Goal: Task Accomplishment & Management: Complete application form

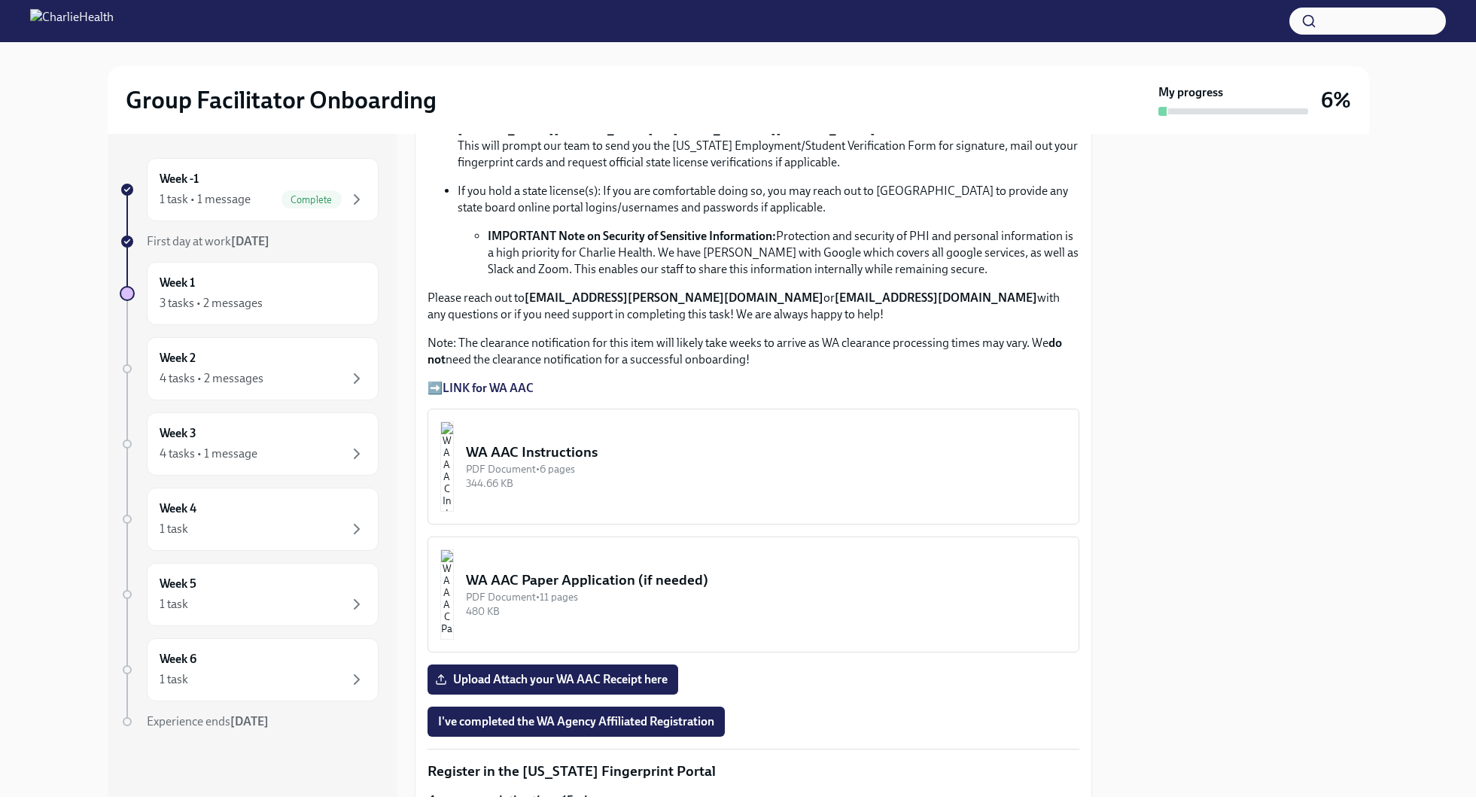
scroll to position [989, 0]
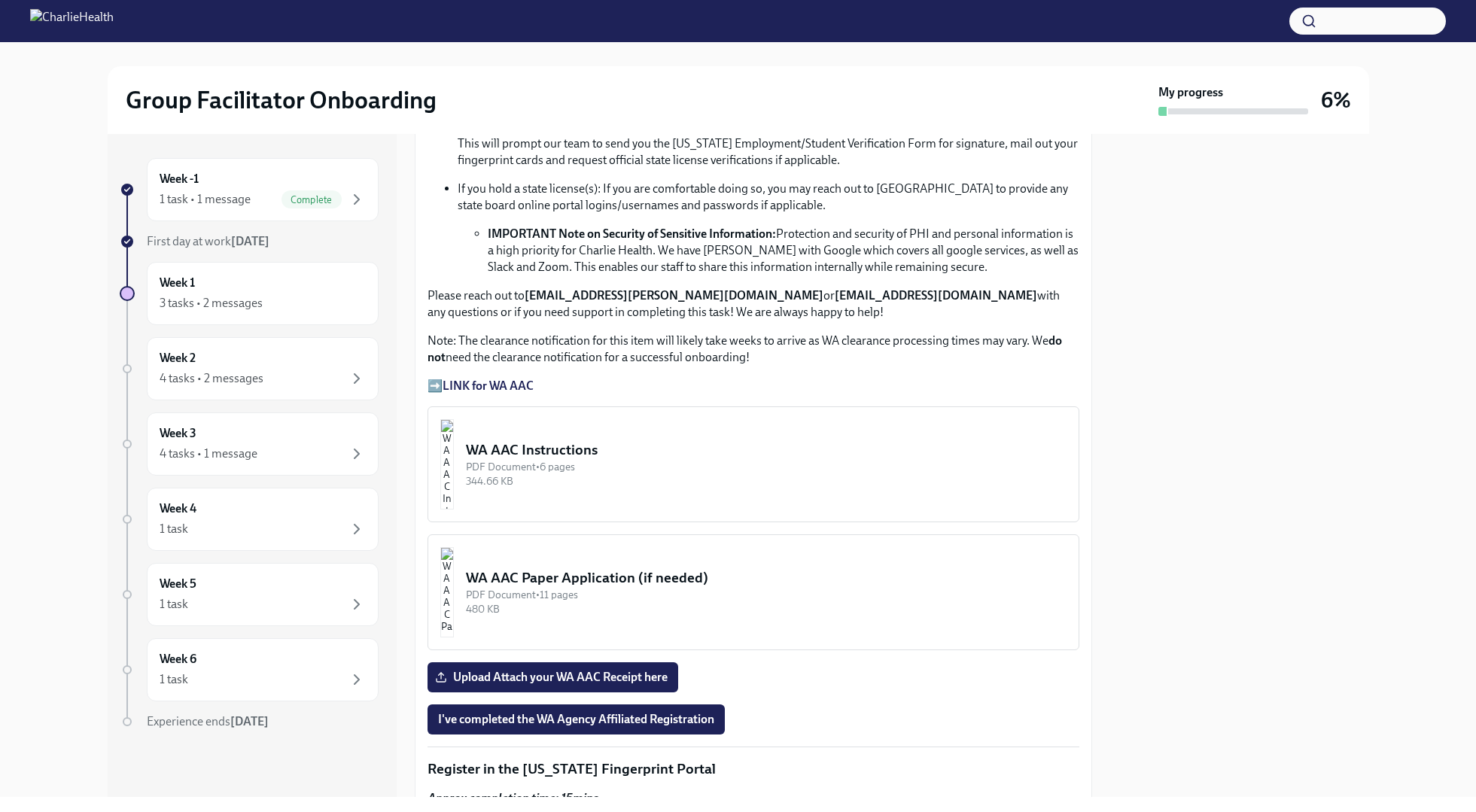
click at [559, 470] on div "PDF Document • 6 pages" at bounding box center [766, 467] width 601 height 15
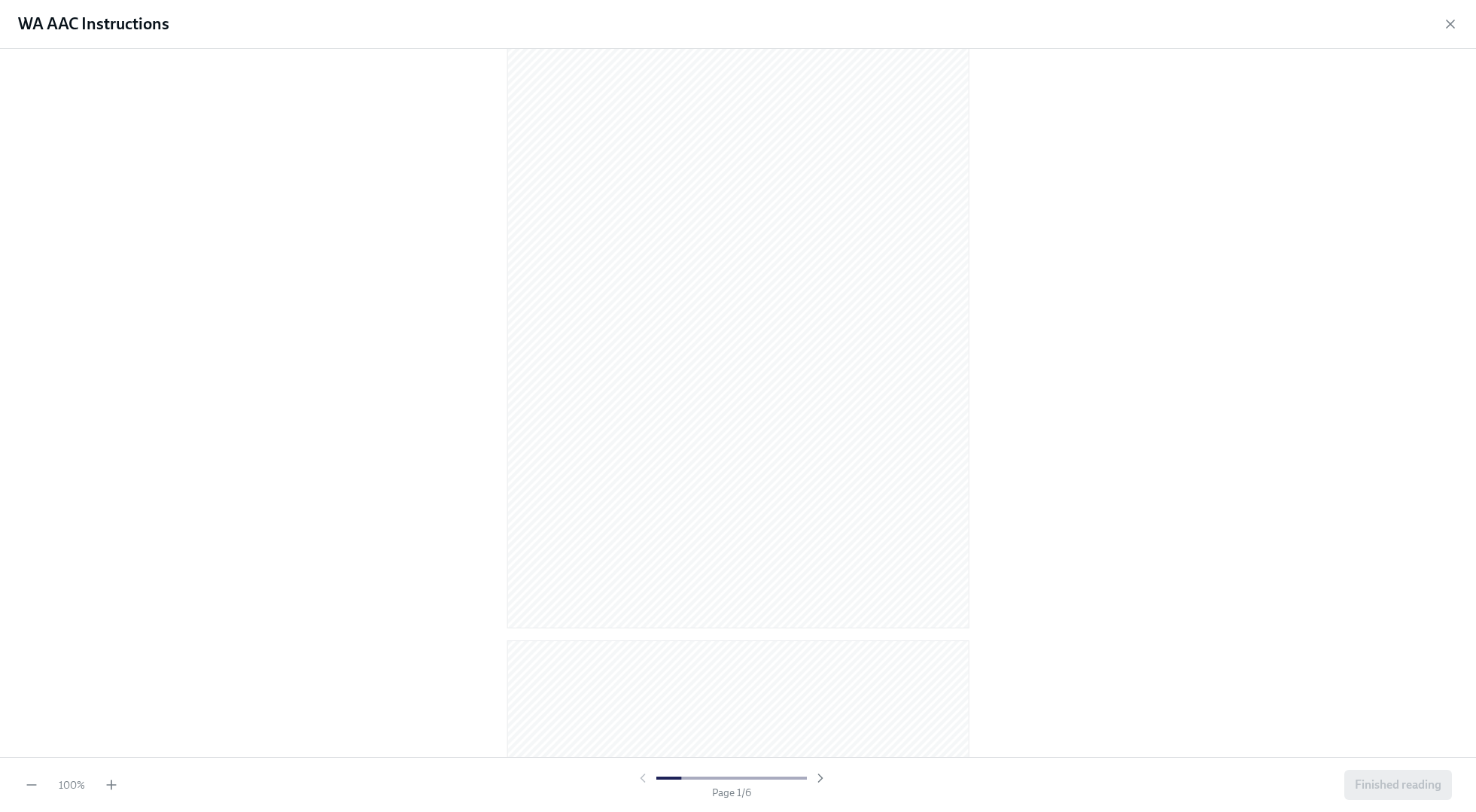
scroll to position [0, 0]
click at [110, 781] on icon "button" at bounding box center [111, 784] width 15 height 15
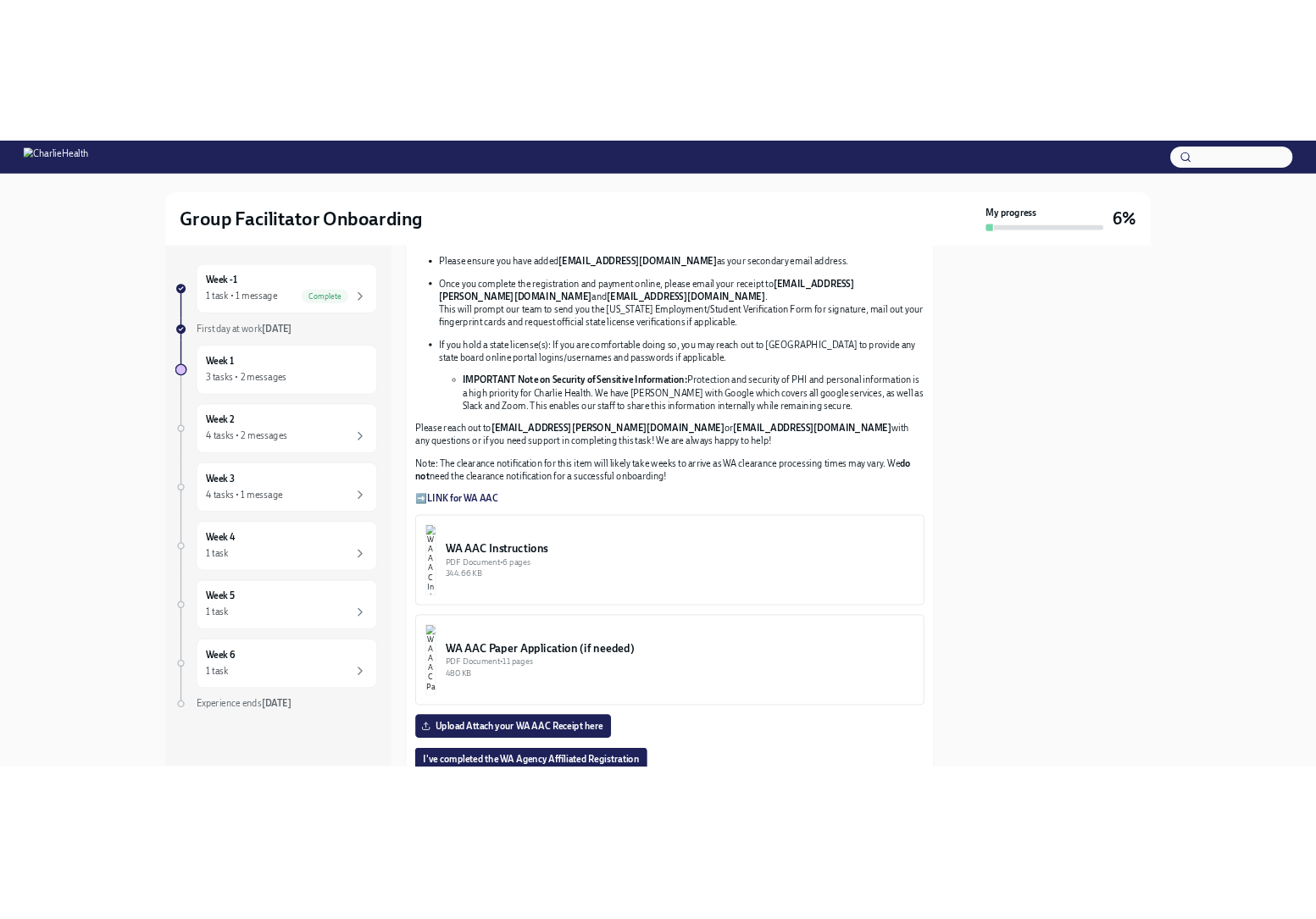
scroll to position [1046, 0]
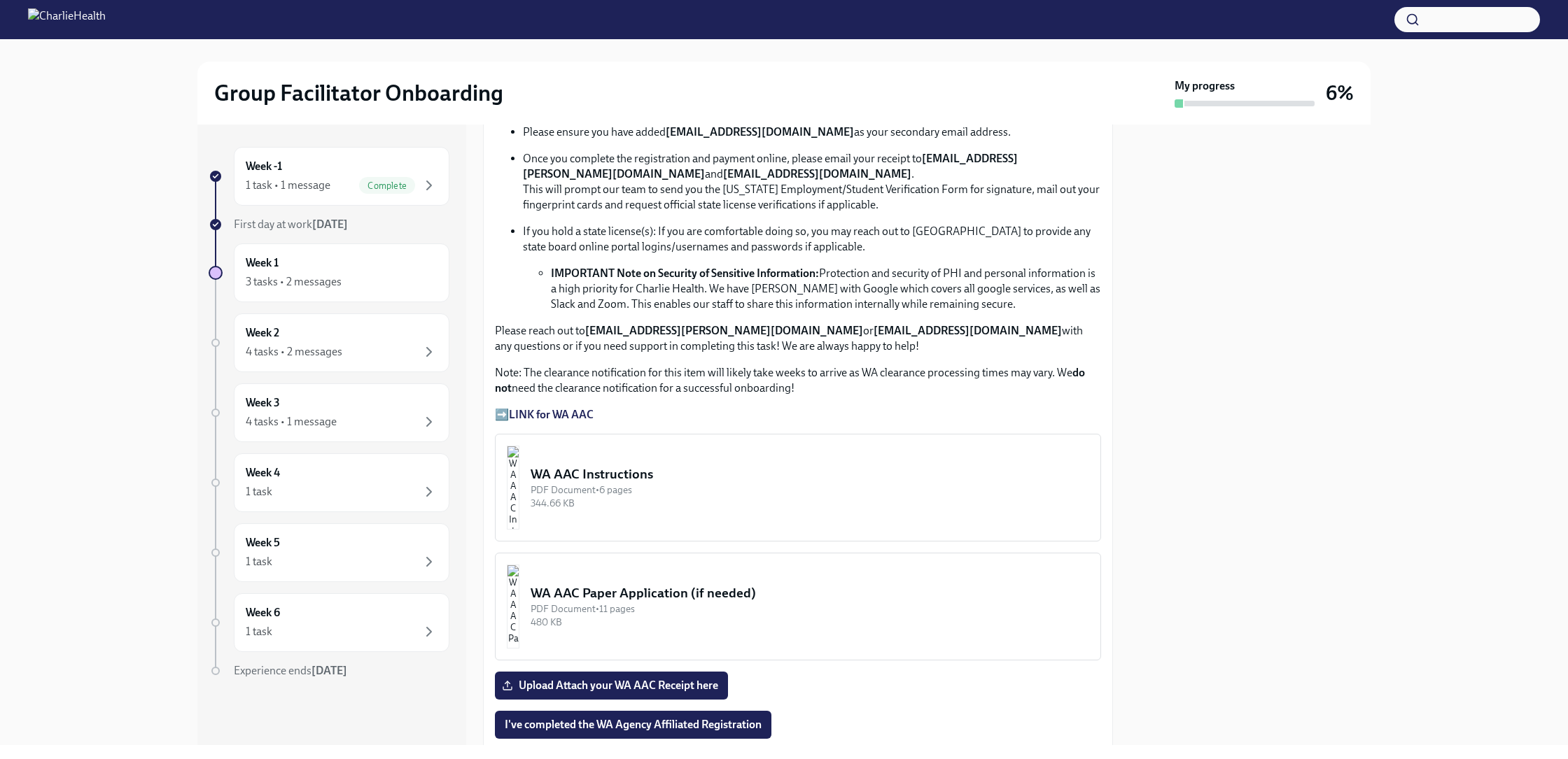
click at [630, 505] on div "344.66 KB" at bounding box center [809, 504] width 558 height 14
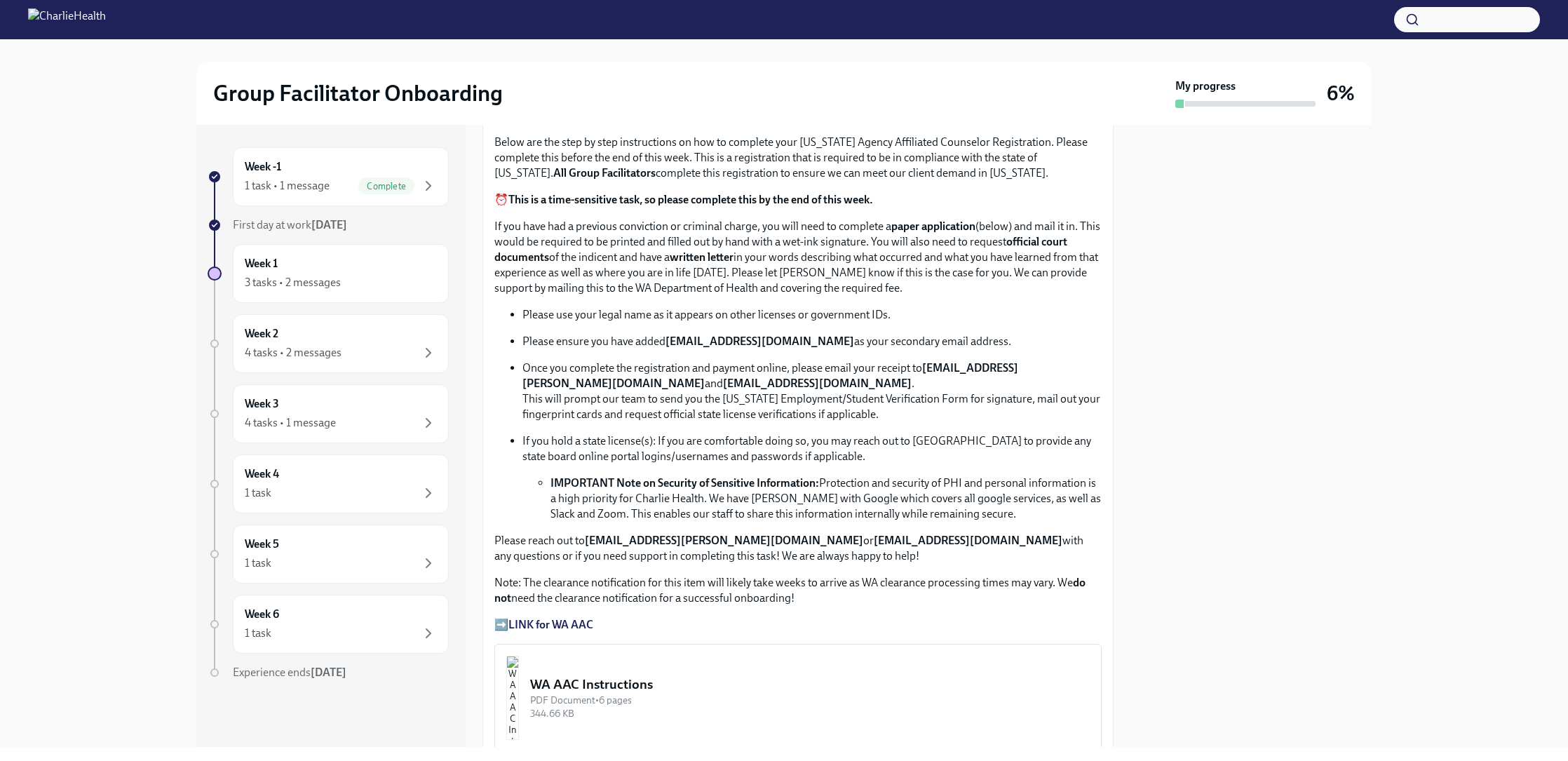
scroll to position [658, 0]
click at [631, 685] on div "WA AAC Instructions" at bounding box center [810, 684] width 560 height 19
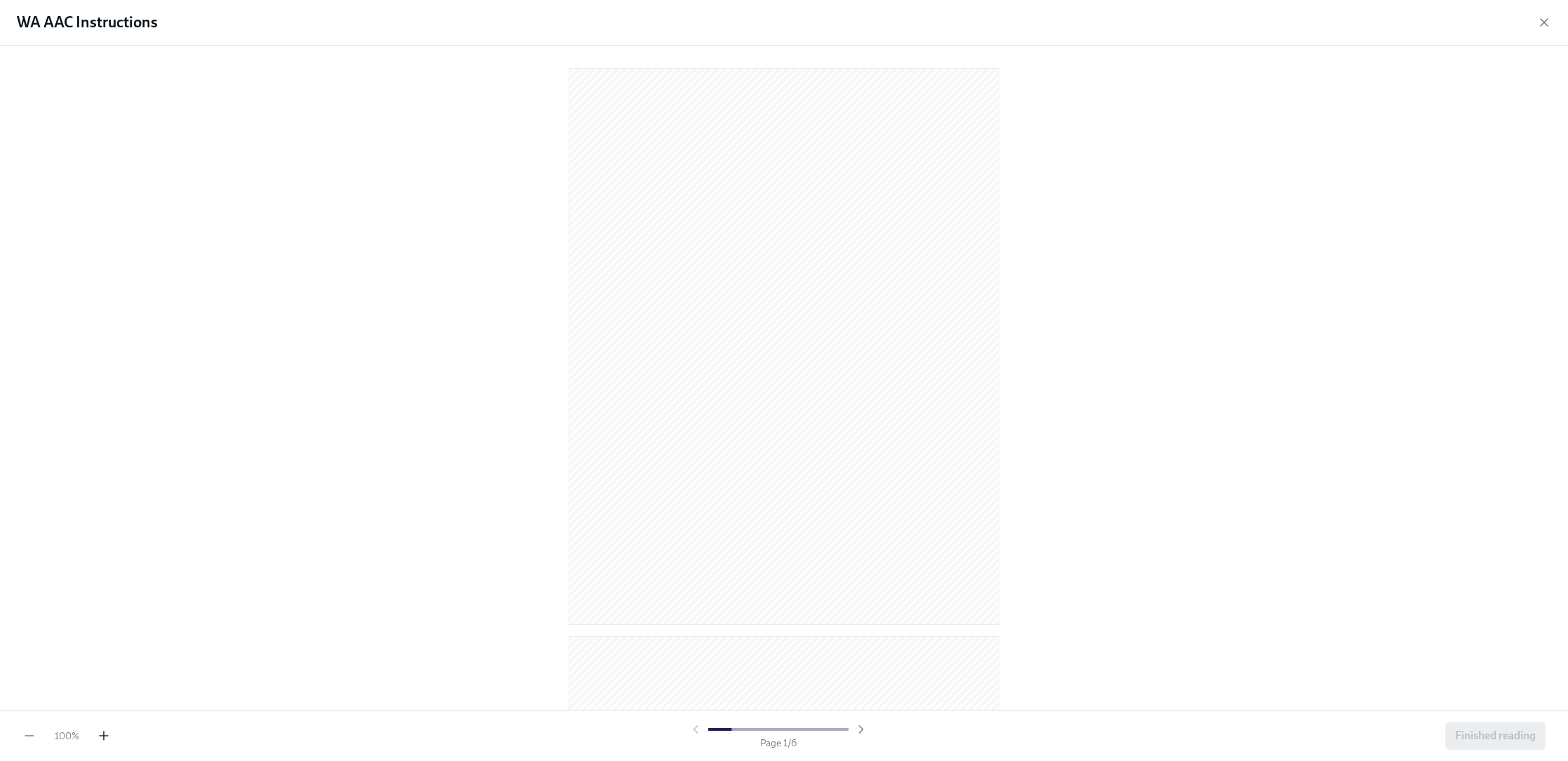
click at [104, 732] on icon "button" at bounding box center [103, 735] width 14 height 14
click at [103, 731] on icon "button" at bounding box center [103, 735] width 14 height 14
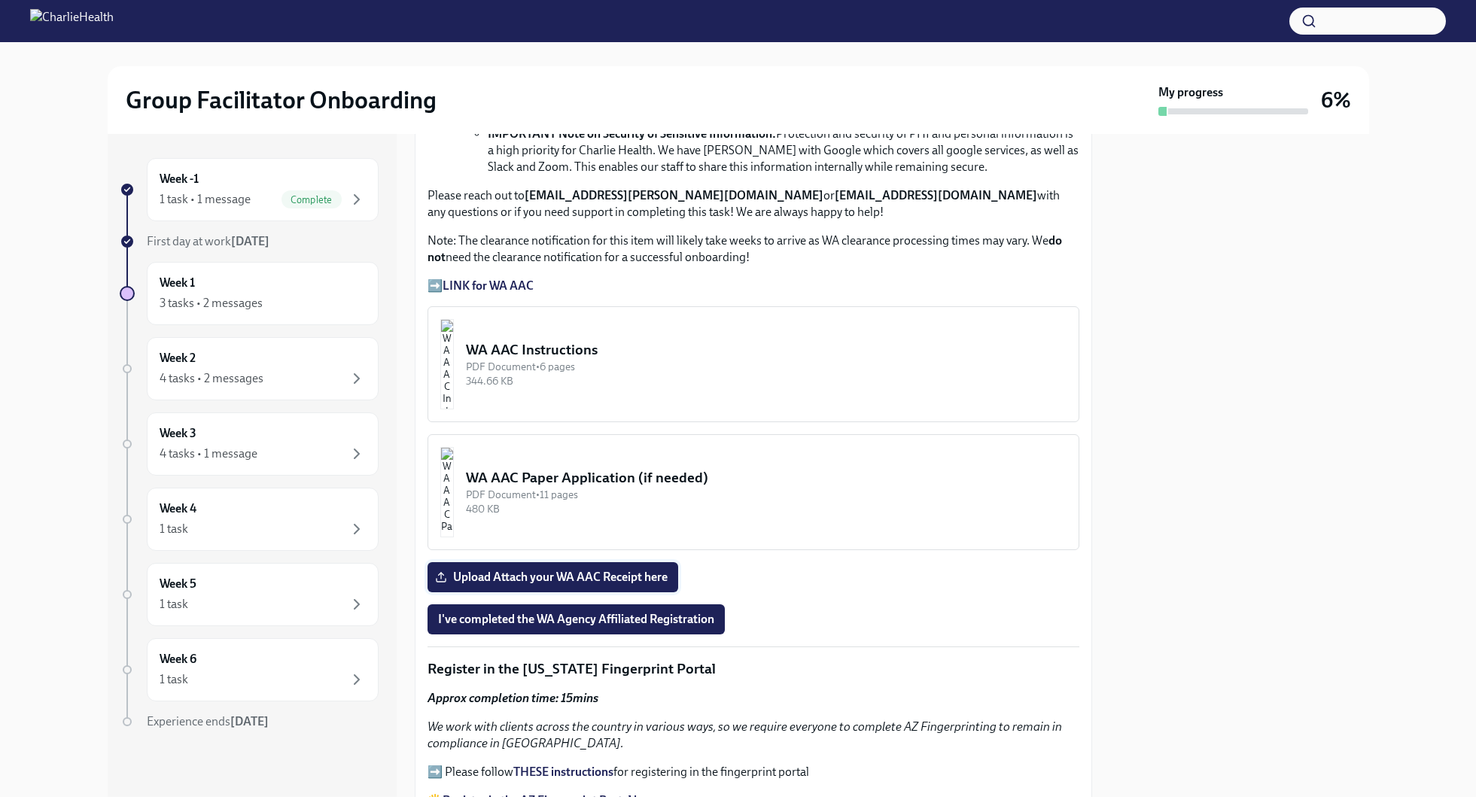
scroll to position [1056, 0]
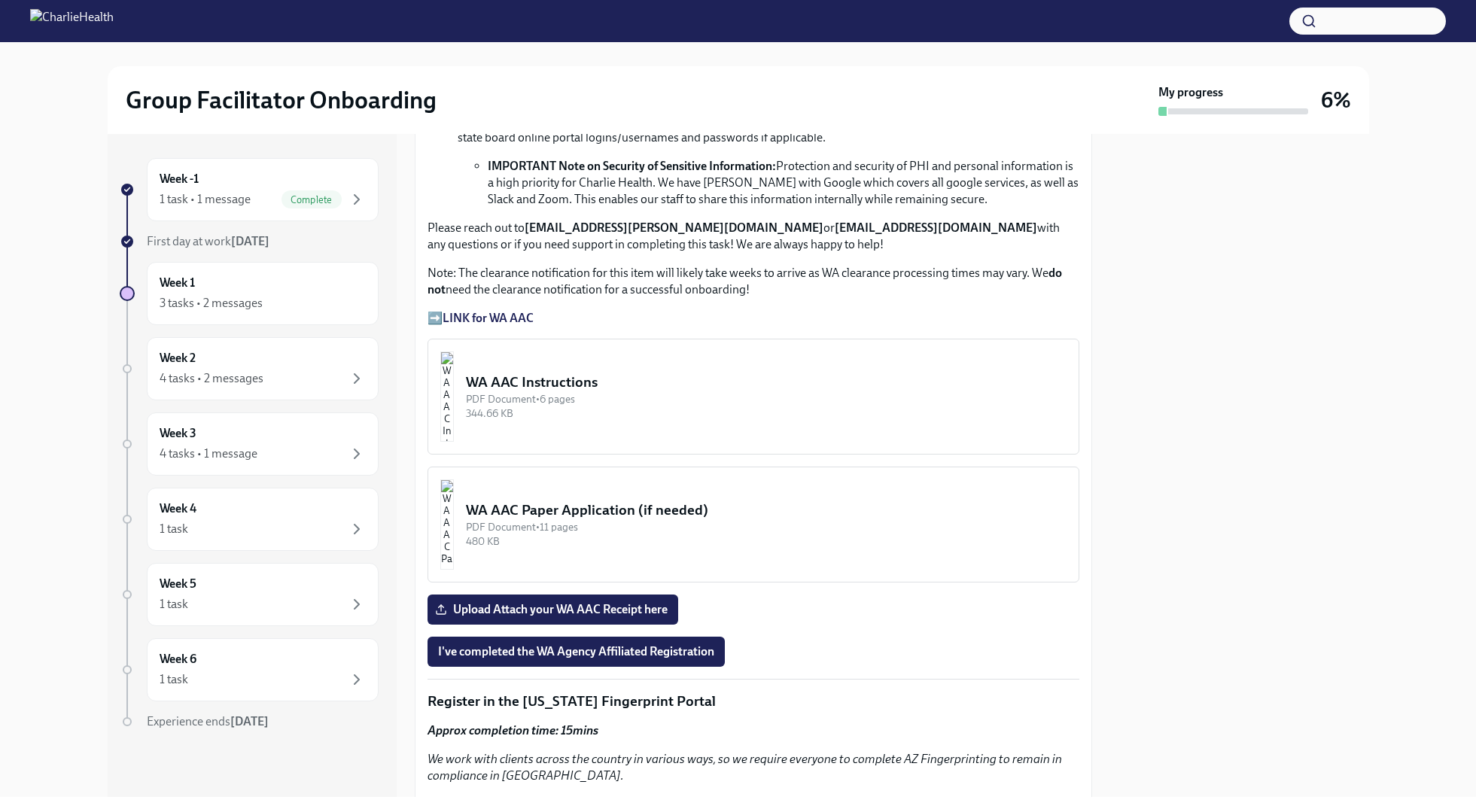
click at [497, 318] on strong "LINK for WA AAC" at bounding box center [488, 318] width 91 height 15
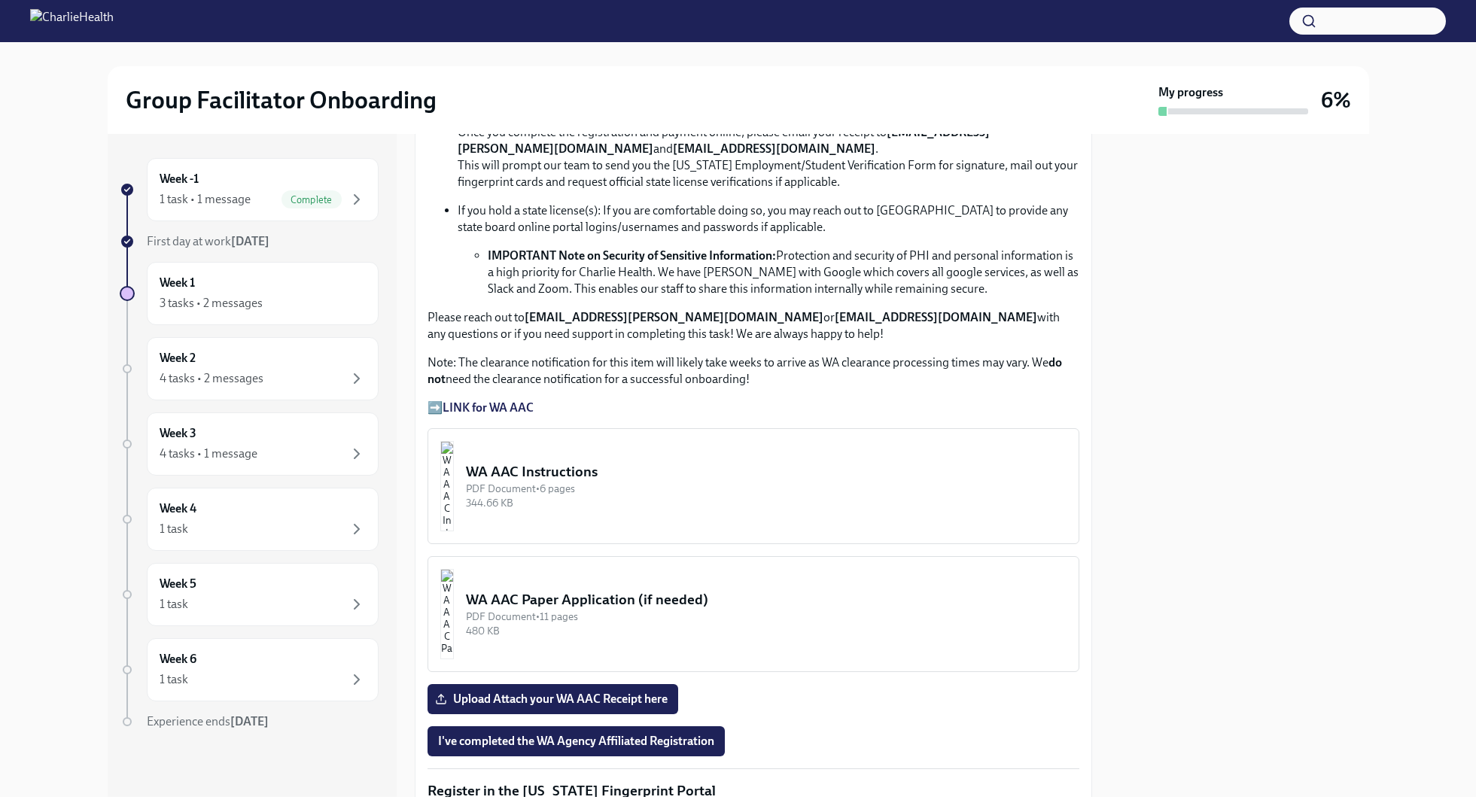
scroll to position [866, 0]
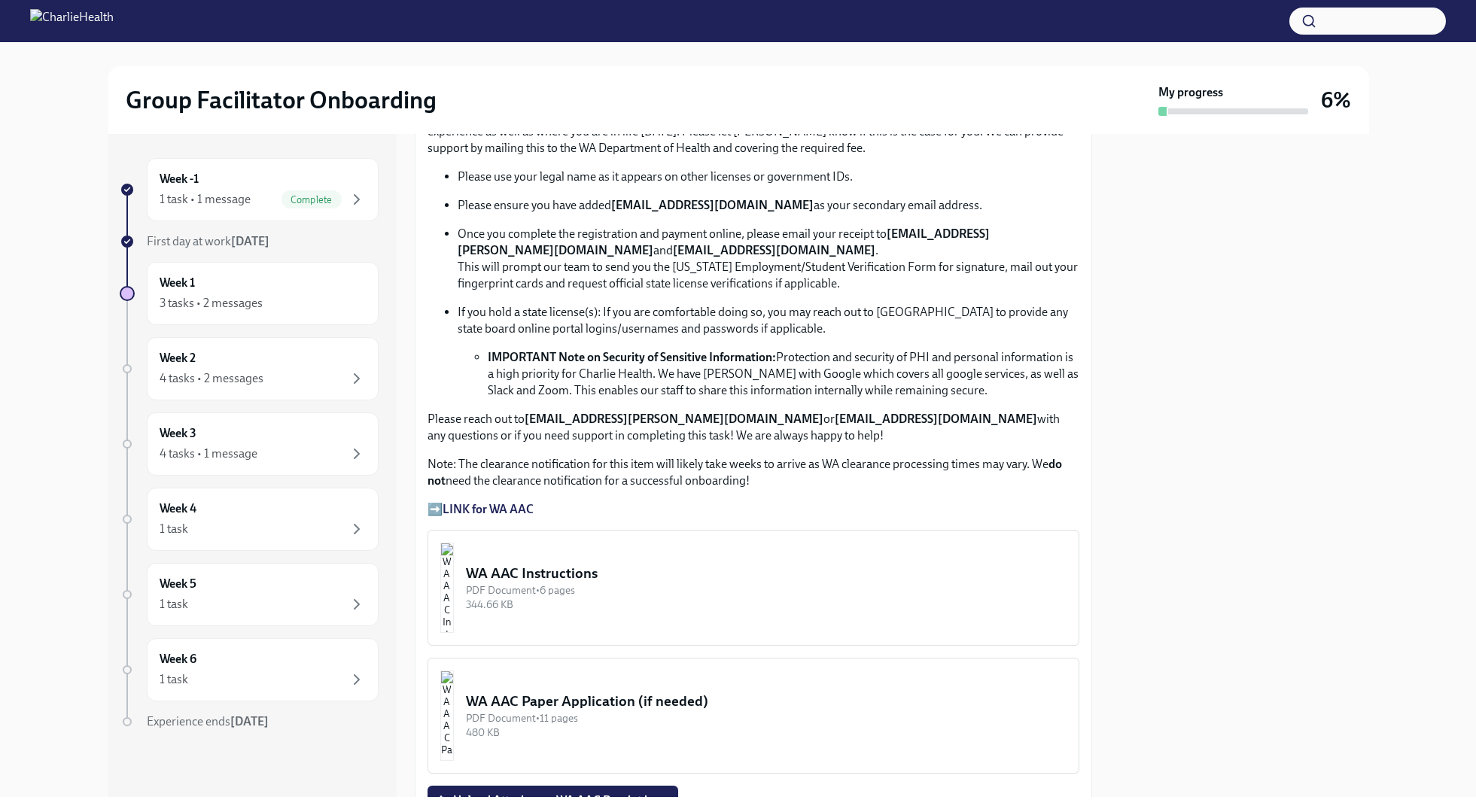
click at [504, 517] on p "➡️ LINK for WA AAC" at bounding box center [753, 509] width 652 height 16
click at [501, 512] on strong "LINK for WA AAC" at bounding box center [488, 509] width 91 height 15
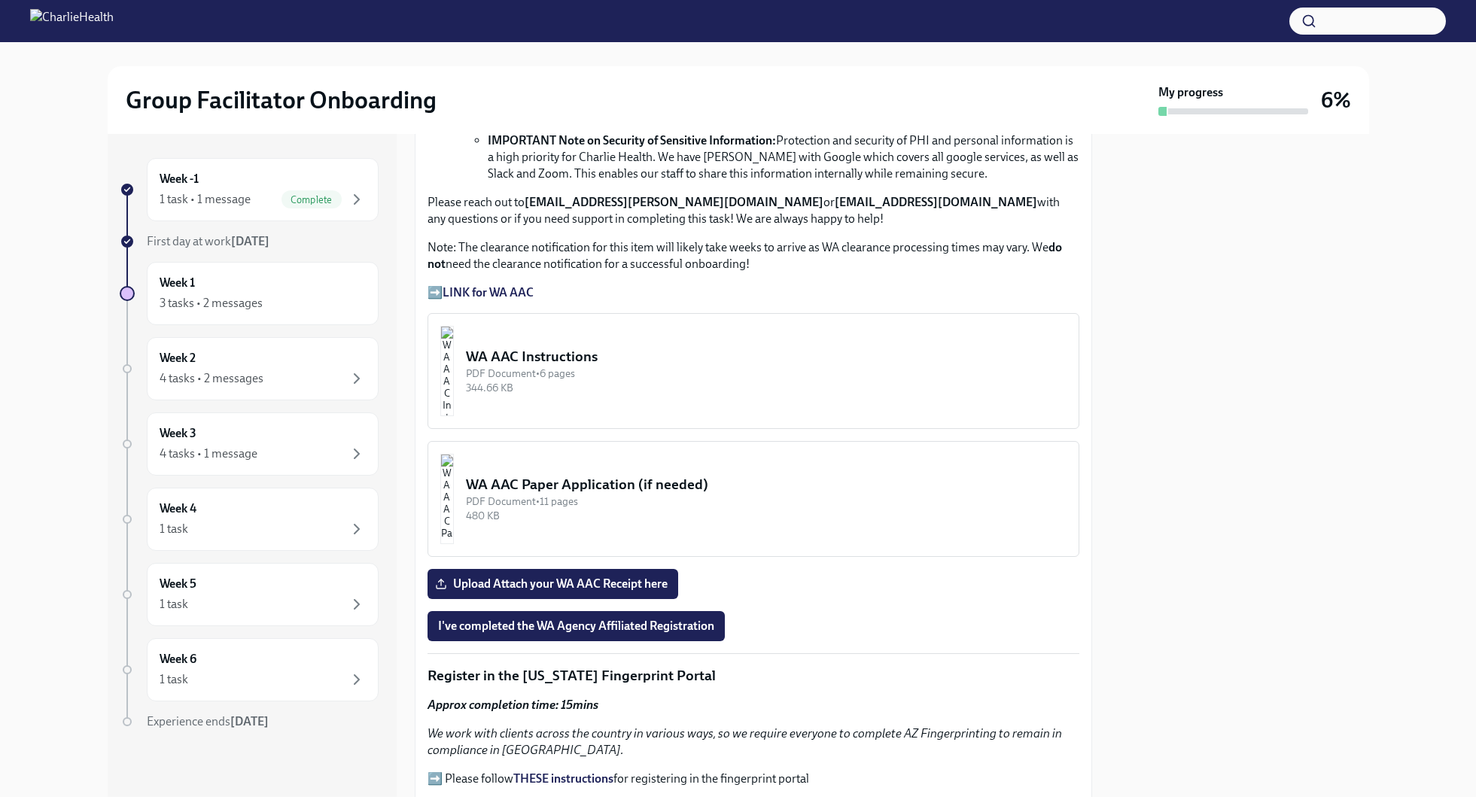
scroll to position [1096, 0]
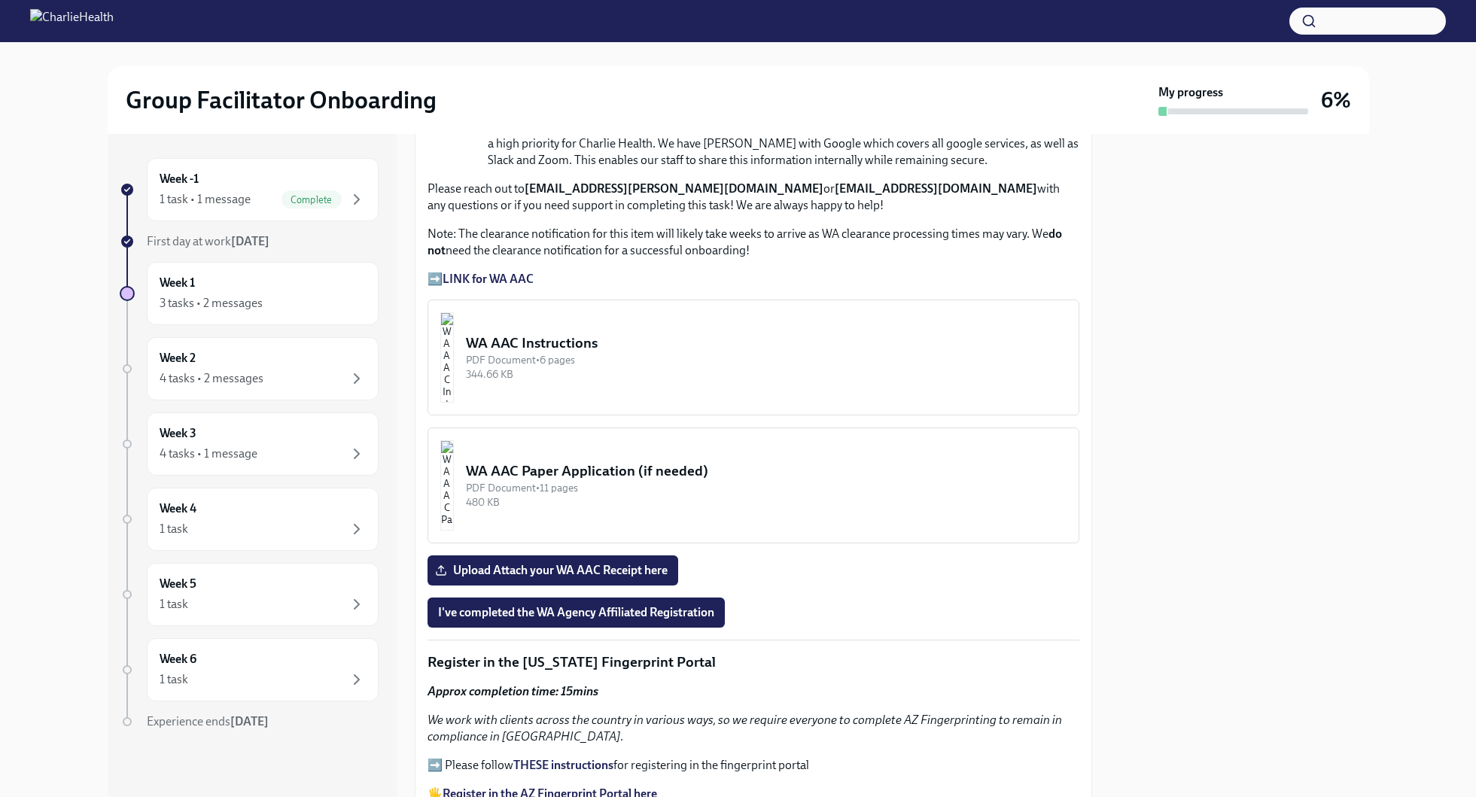
click at [511, 273] on strong "LINK for WA AAC" at bounding box center [488, 279] width 91 height 15
click at [600, 399] on button "WA AAC Instructions PDF Document • 6 pages 344.66 KB" at bounding box center [753, 358] width 652 height 116
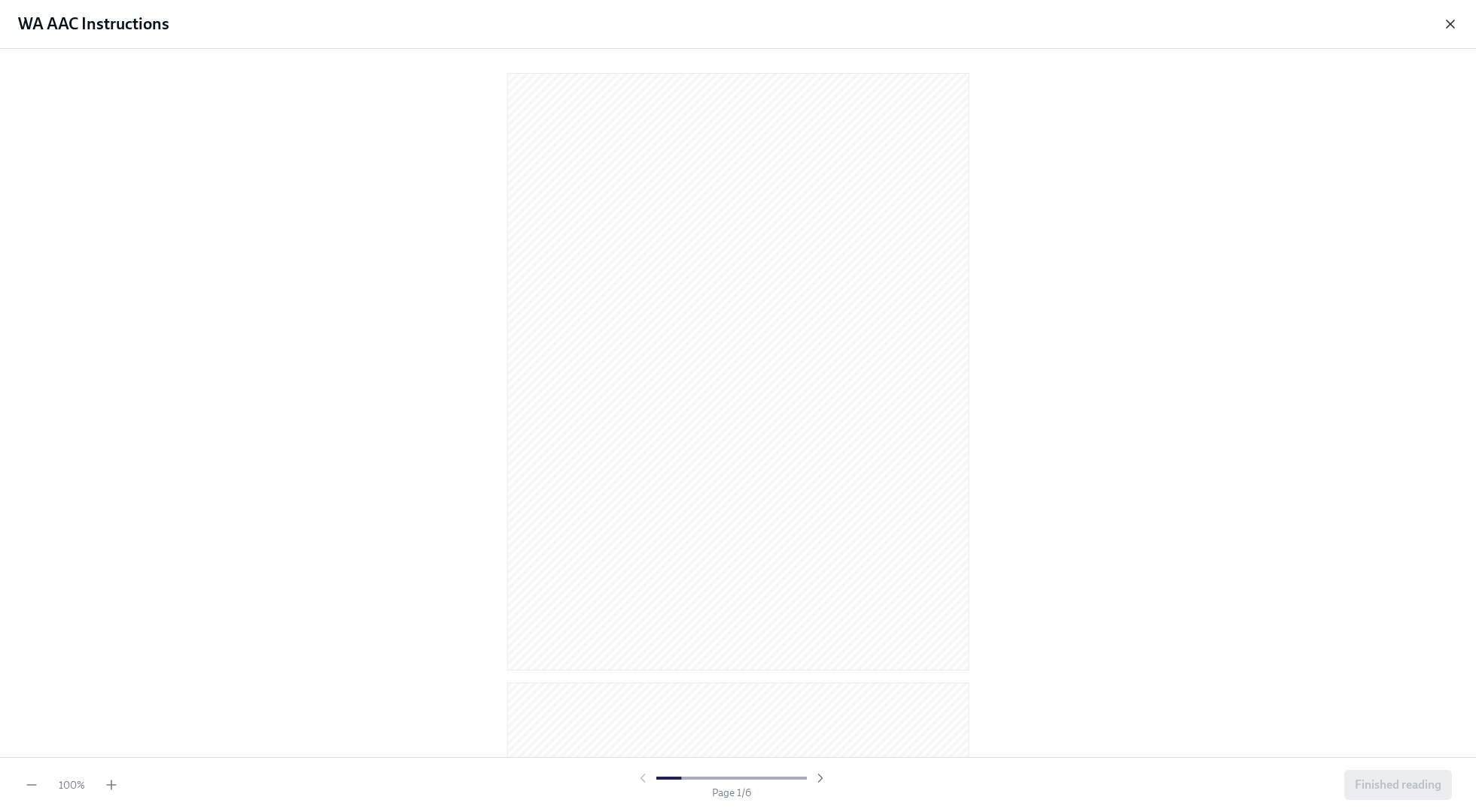
click at [1453, 23] on icon "button" at bounding box center [1450, 23] width 15 height 15
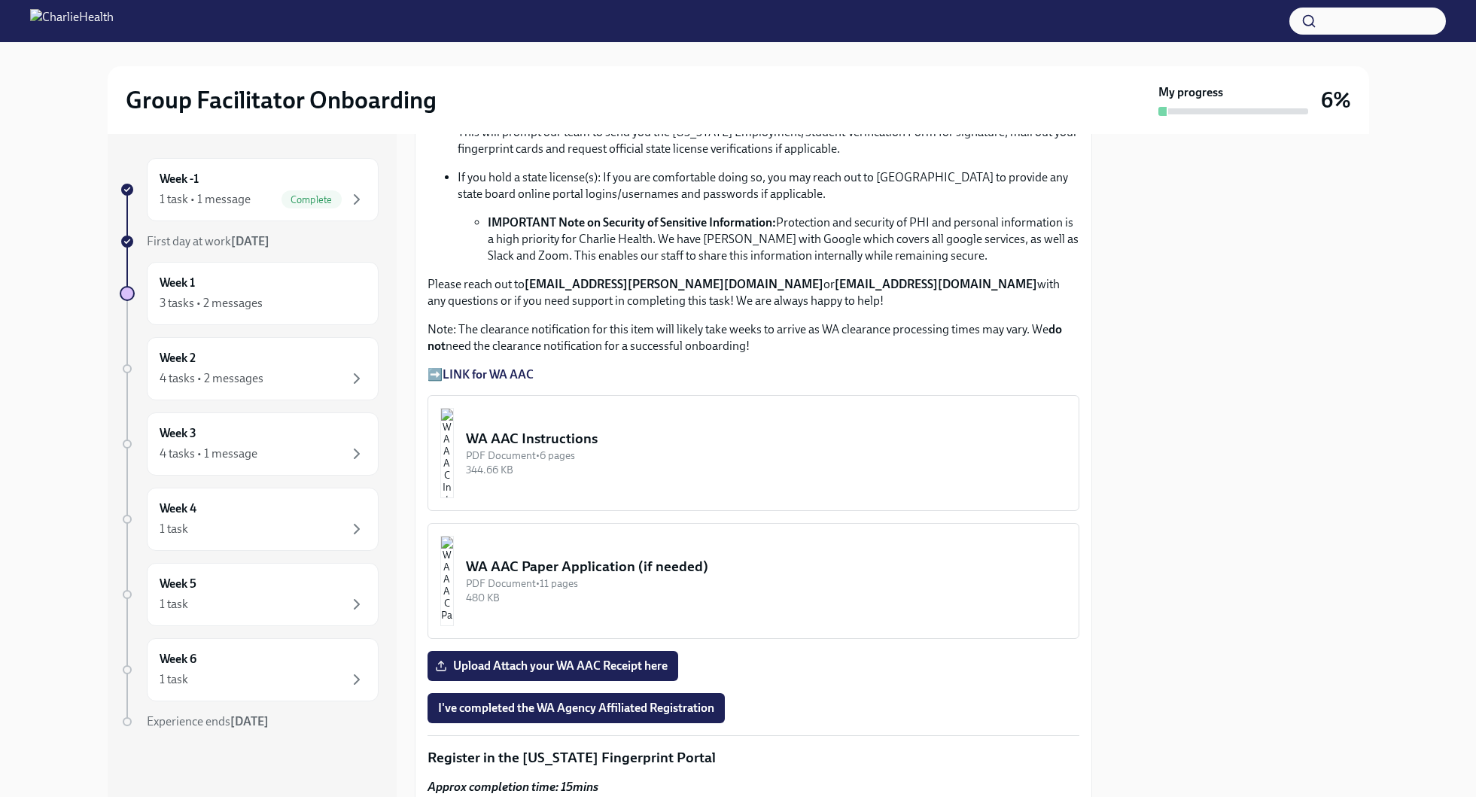
scroll to position [880, 0]
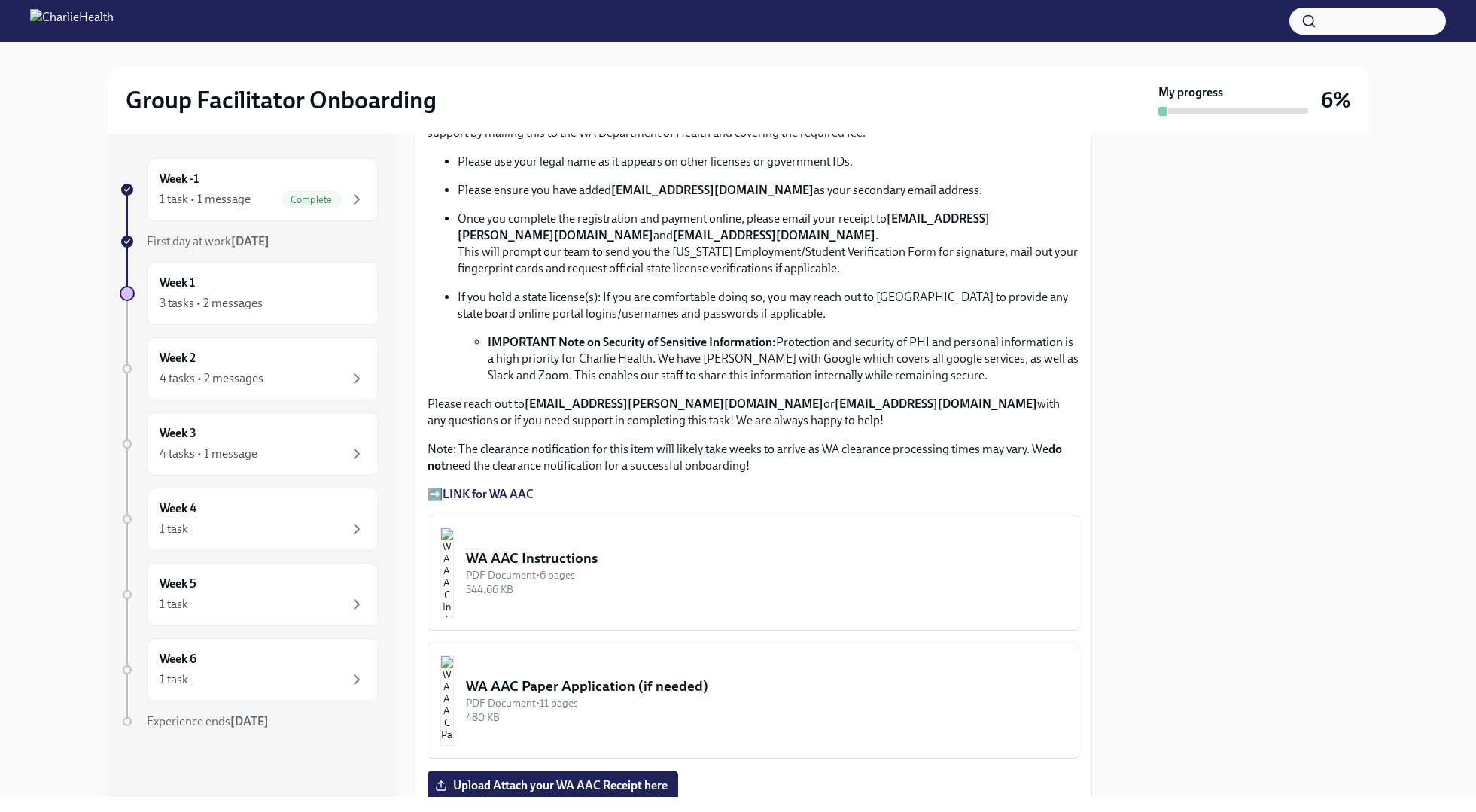
click at [479, 495] on strong "LINK for WA AAC" at bounding box center [488, 494] width 91 height 15
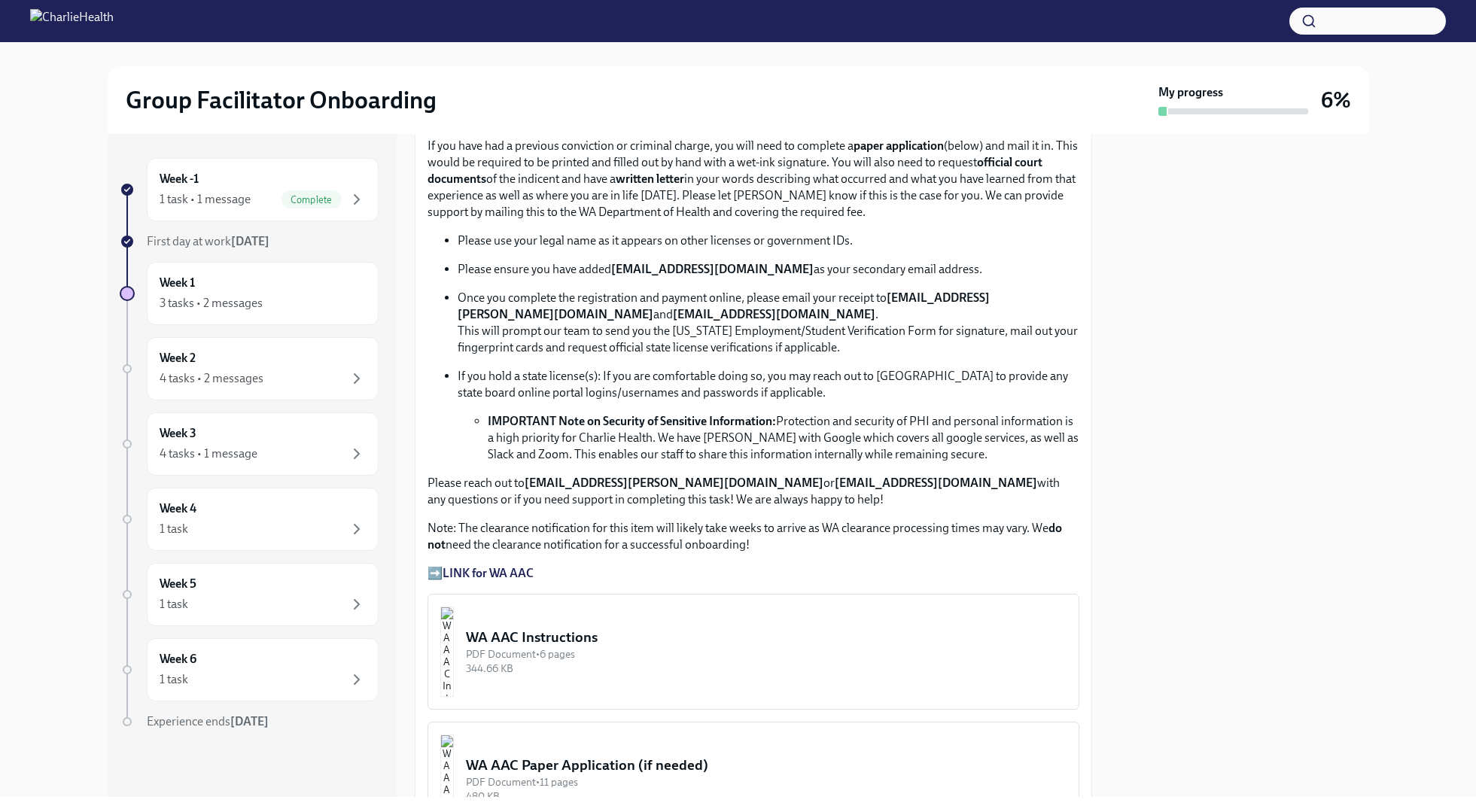
scroll to position [803, 0]
click at [484, 575] on strong "LINK for WA AAC" at bounding box center [488, 571] width 91 height 15
click at [504, 573] on strong "LINK for WA AAC" at bounding box center [488, 571] width 91 height 15
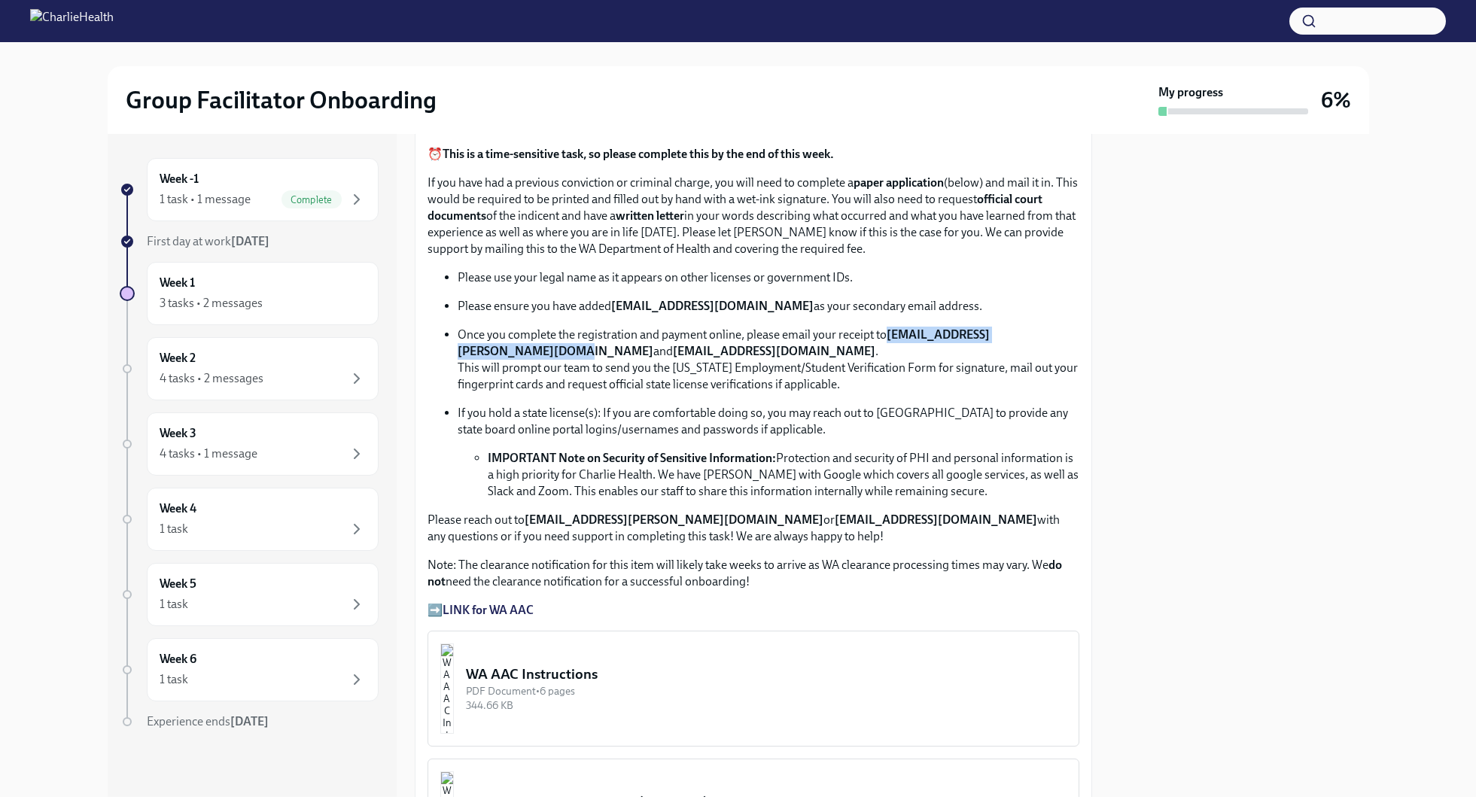
drag, startPoint x: 459, startPoint y: 353, endPoint x: 647, endPoint y: 352, distance: 188.0
click at [647, 352] on strong "[EMAIL_ADDRESS][PERSON_NAME][DOMAIN_NAME]" at bounding box center [724, 343] width 532 height 31
copy strong "[EMAIL_ADDRESS][PERSON_NAME][DOMAIN_NAME]"
click at [606, 667] on div "WA AAC Instructions" at bounding box center [766, 674] width 601 height 20
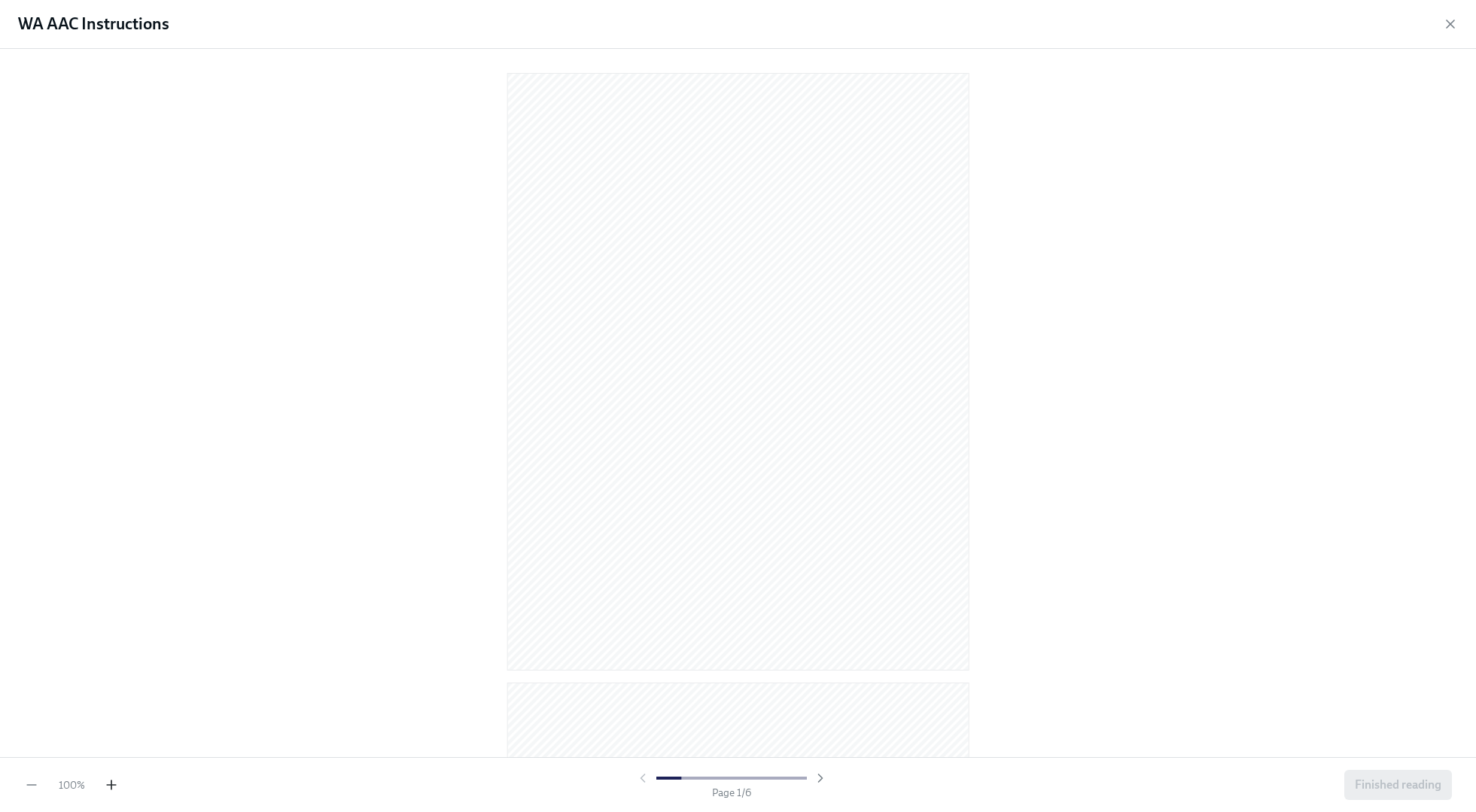
click at [106, 787] on icon "button" at bounding box center [111, 784] width 15 height 15
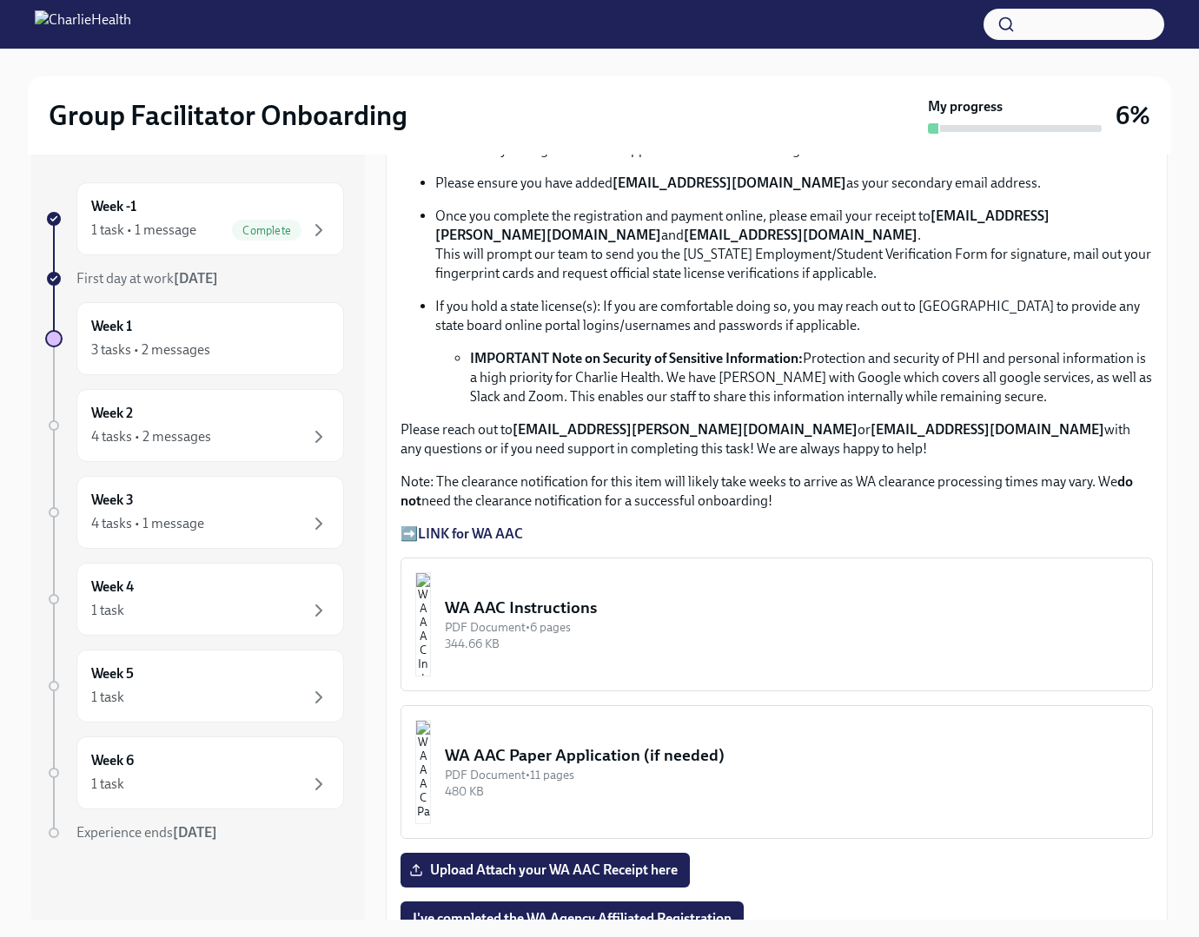
scroll to position [1054, 0]
click at [729, 635] on div "344.66 KB" at bounding box center [791, 643] width 693 height 17
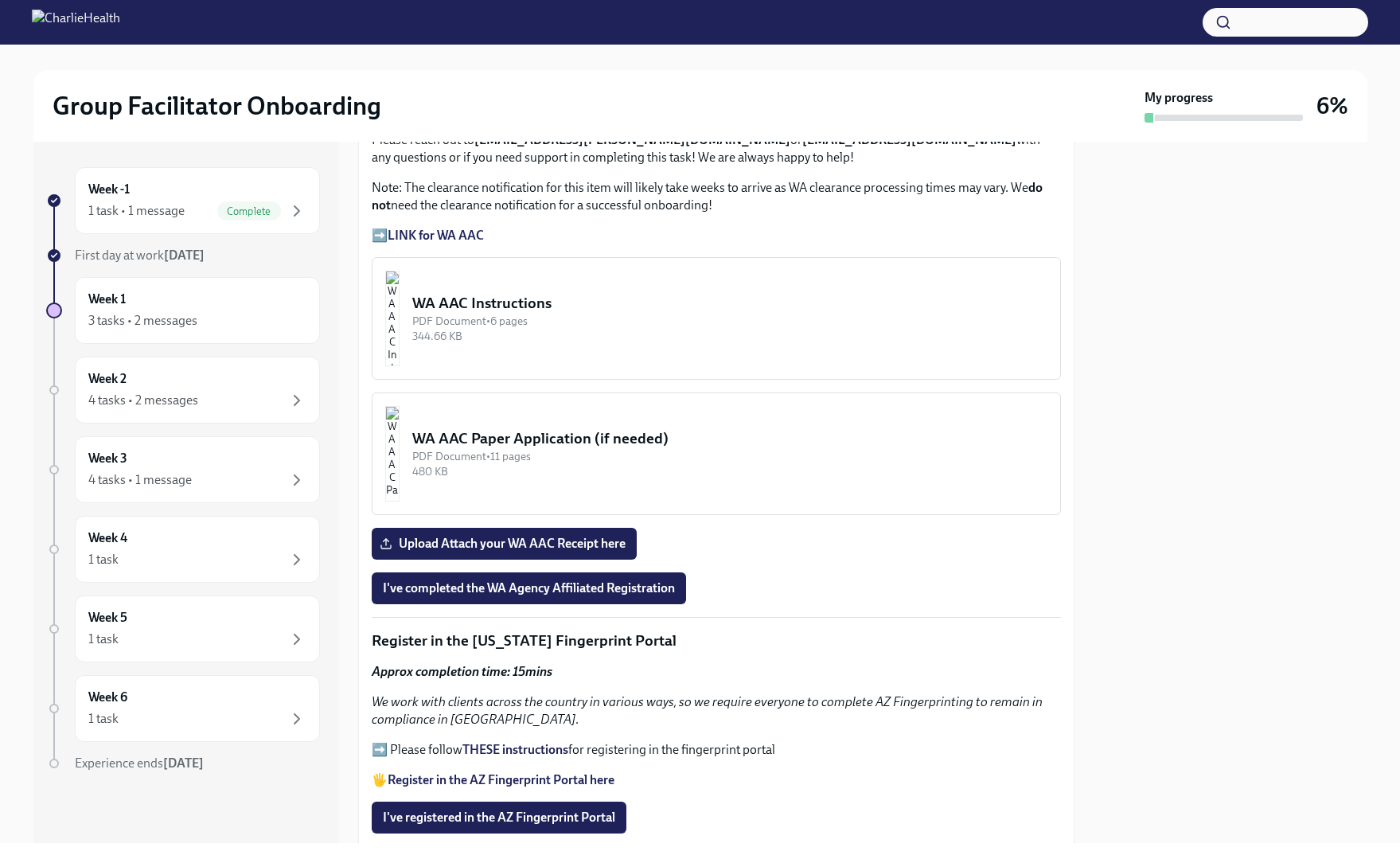
scroll to position [1284, 0]
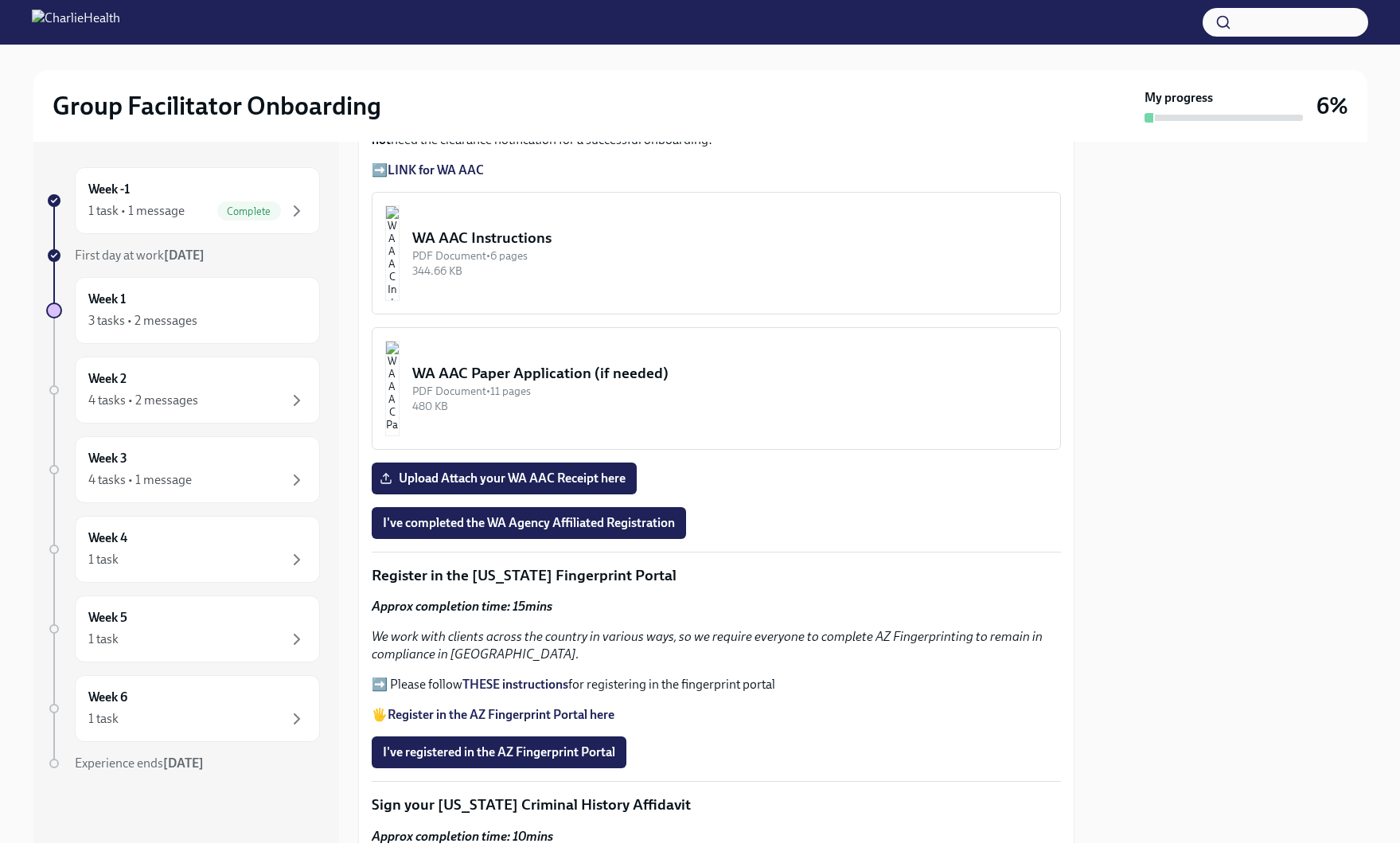
click at [668, 293] on button "WA AAC Instructions PDF Document • 6 pages 344.66 KB" at bounding box center [716, 253] width 689 height 123
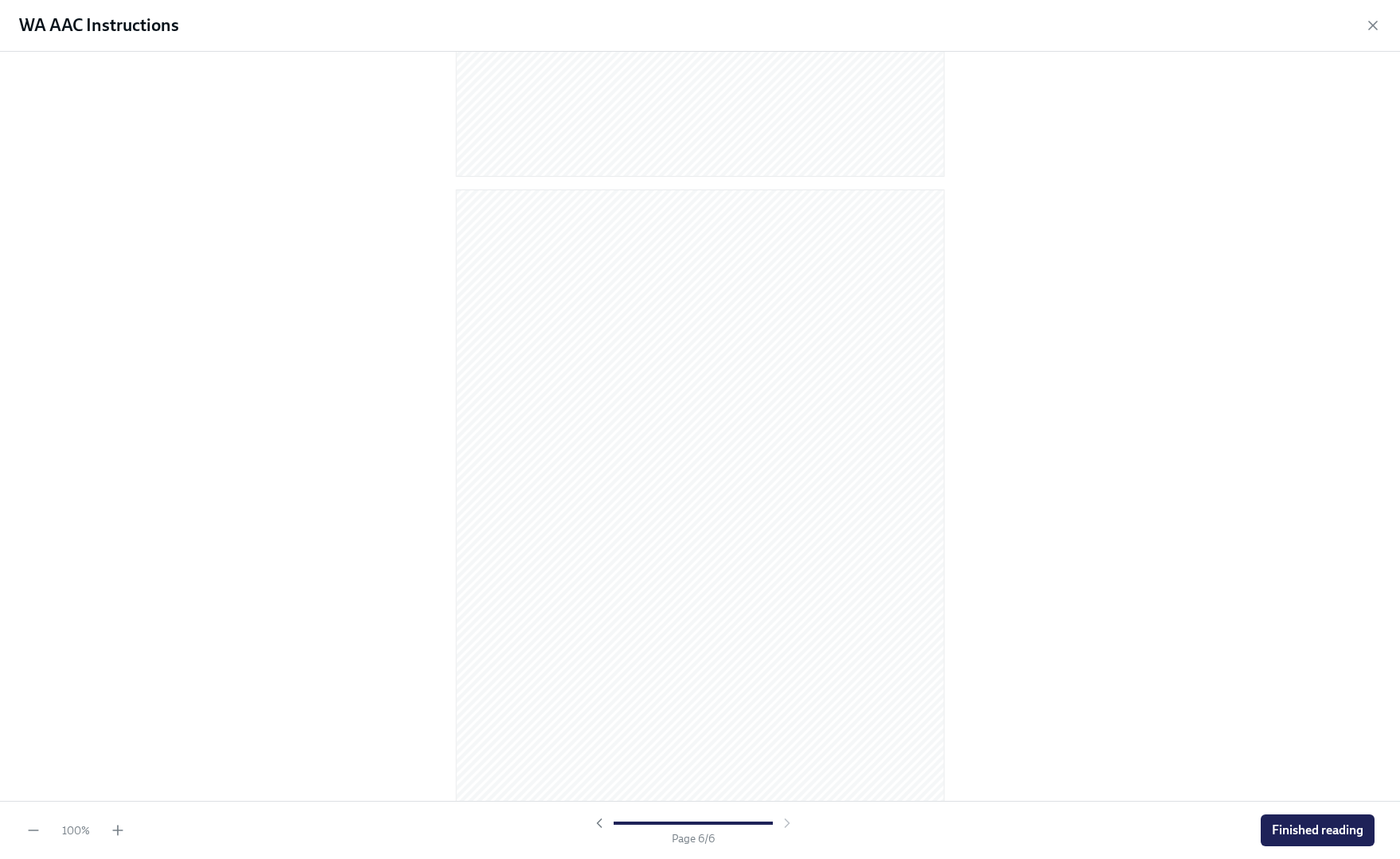
scroll to position [3133, 0]
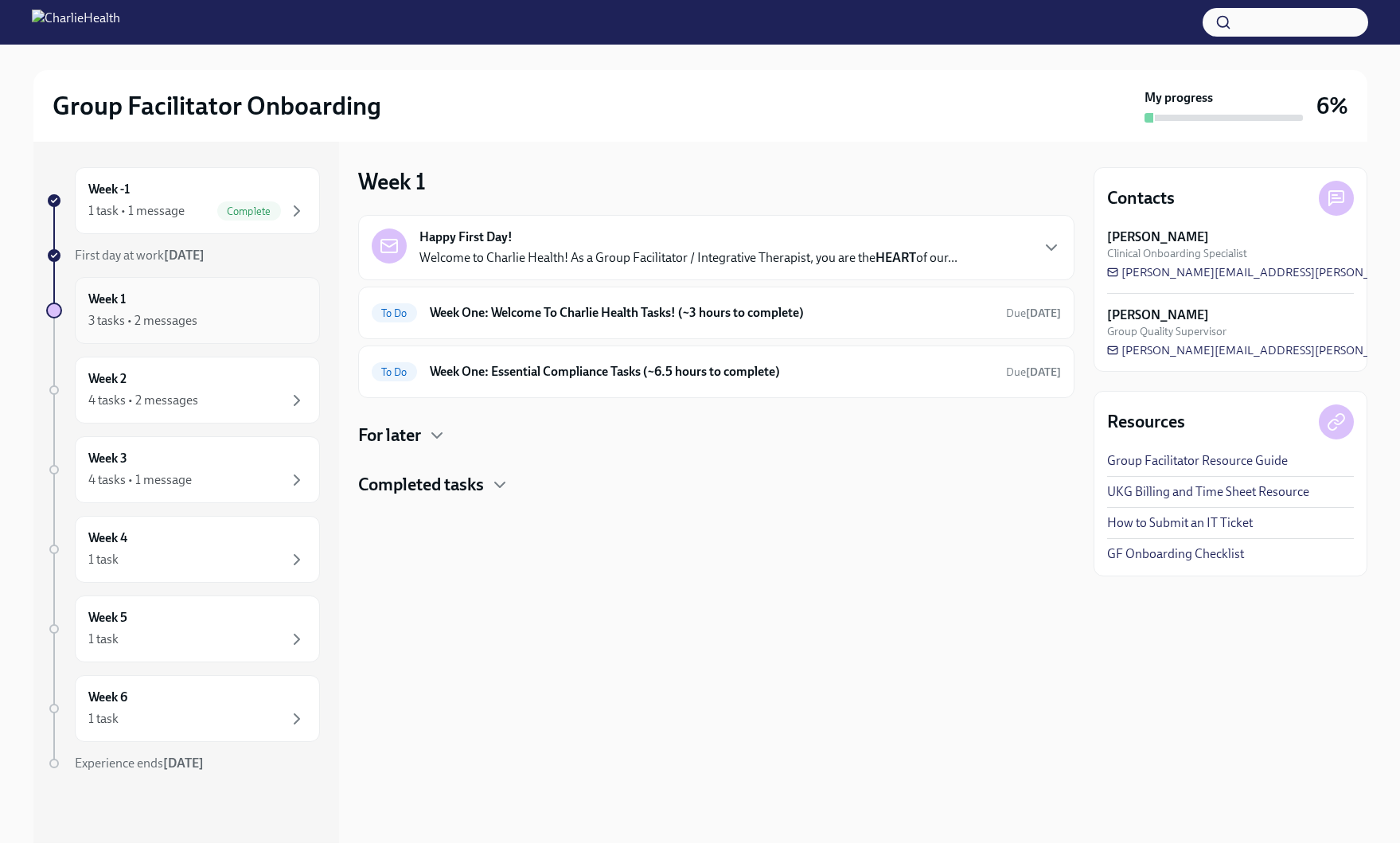
click at [199, 312] on div "3 tasks • 2 messages" at bounding box center [197, 321] width 218 height 19
click at [549, 315] on h6 "Week One: Welcome To Charlie Health Tasks! (~3 hours to complete)" at bounding box center [711, 313] width 563 height 17
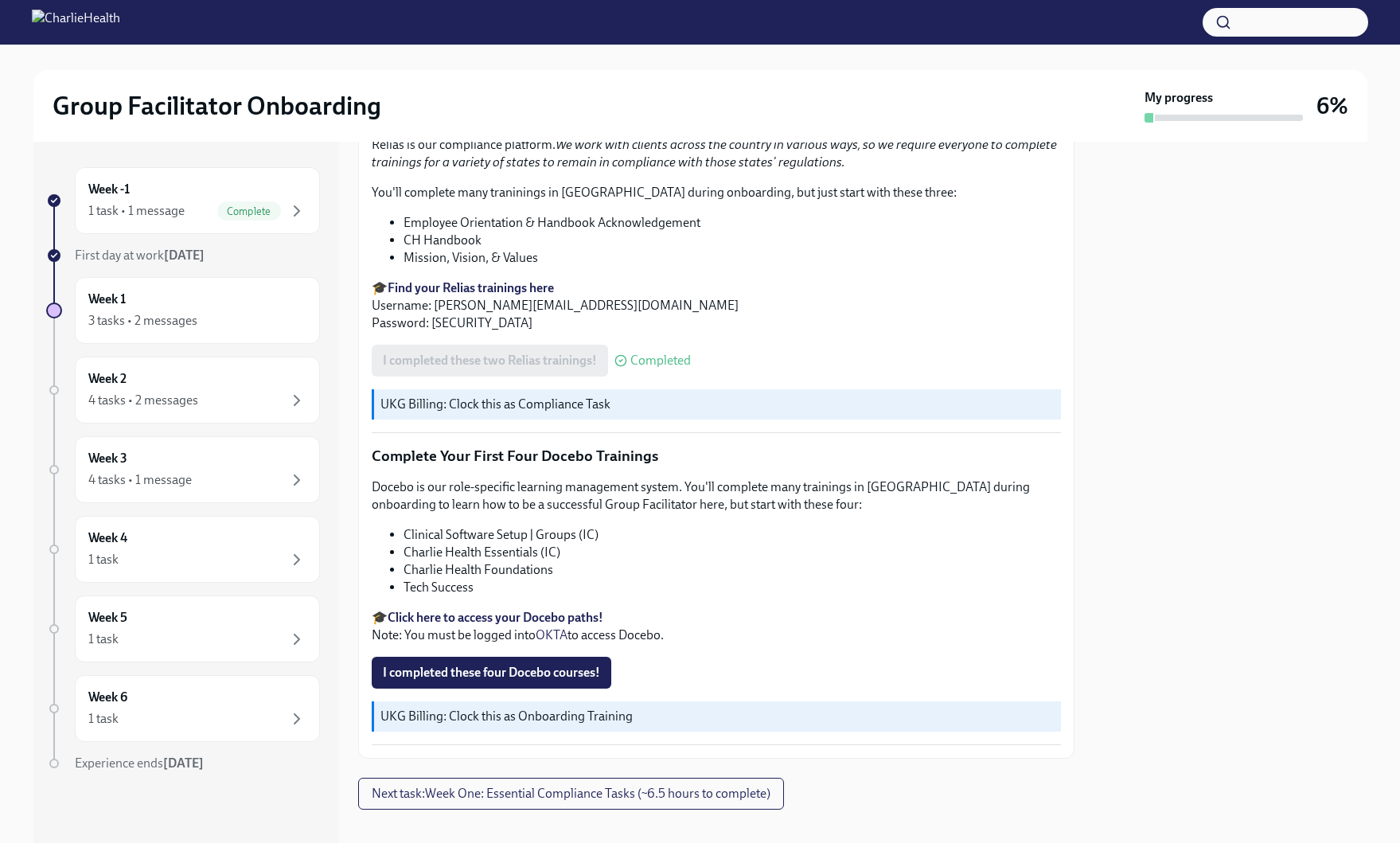
scroll to position [2008, 0]
click at [185, 403] on div "4 tasks • 2 messages" at bounding box center [143, 400] width 110 height 17
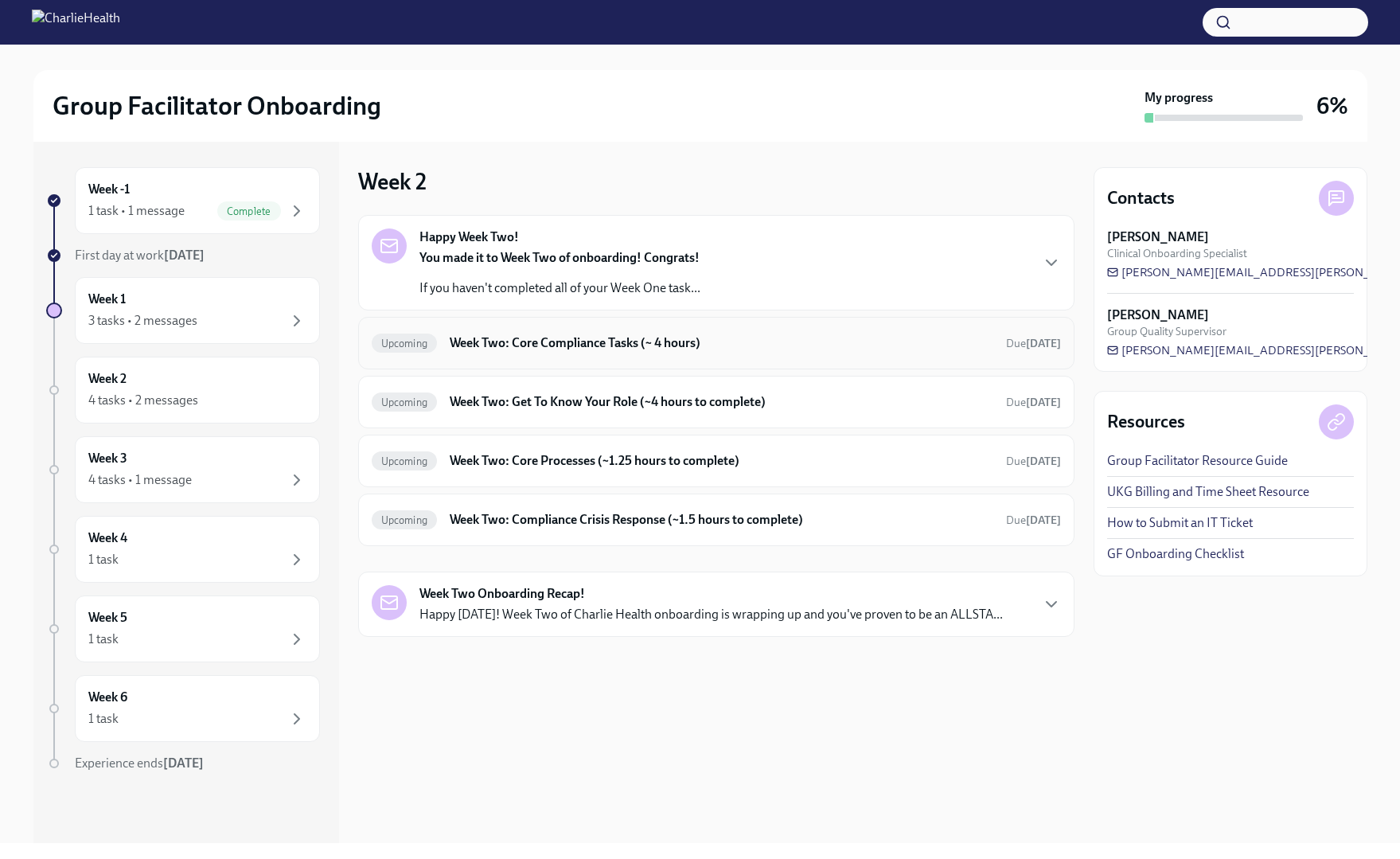
click at [472, 341] on h6 "Week Two: Core Compliance Tasks (~ 4 hours)" at bounding box center [721, 343] width 542 height 17
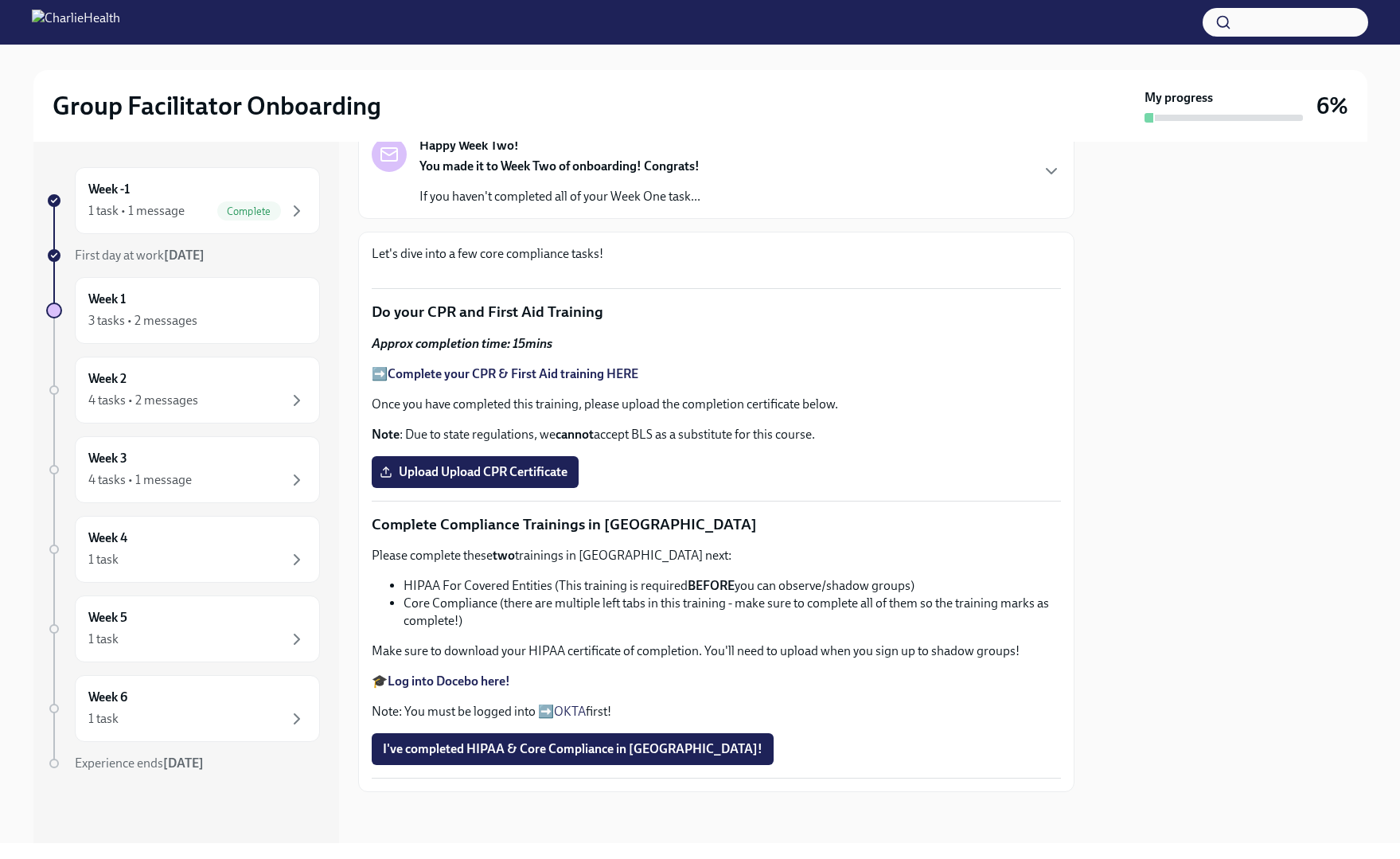
scroll to position [165, 0]
click at [172, 303] on div "Week 1 3 tasks • 2 messages" at bounding box center [197, 310] width 218 height 39
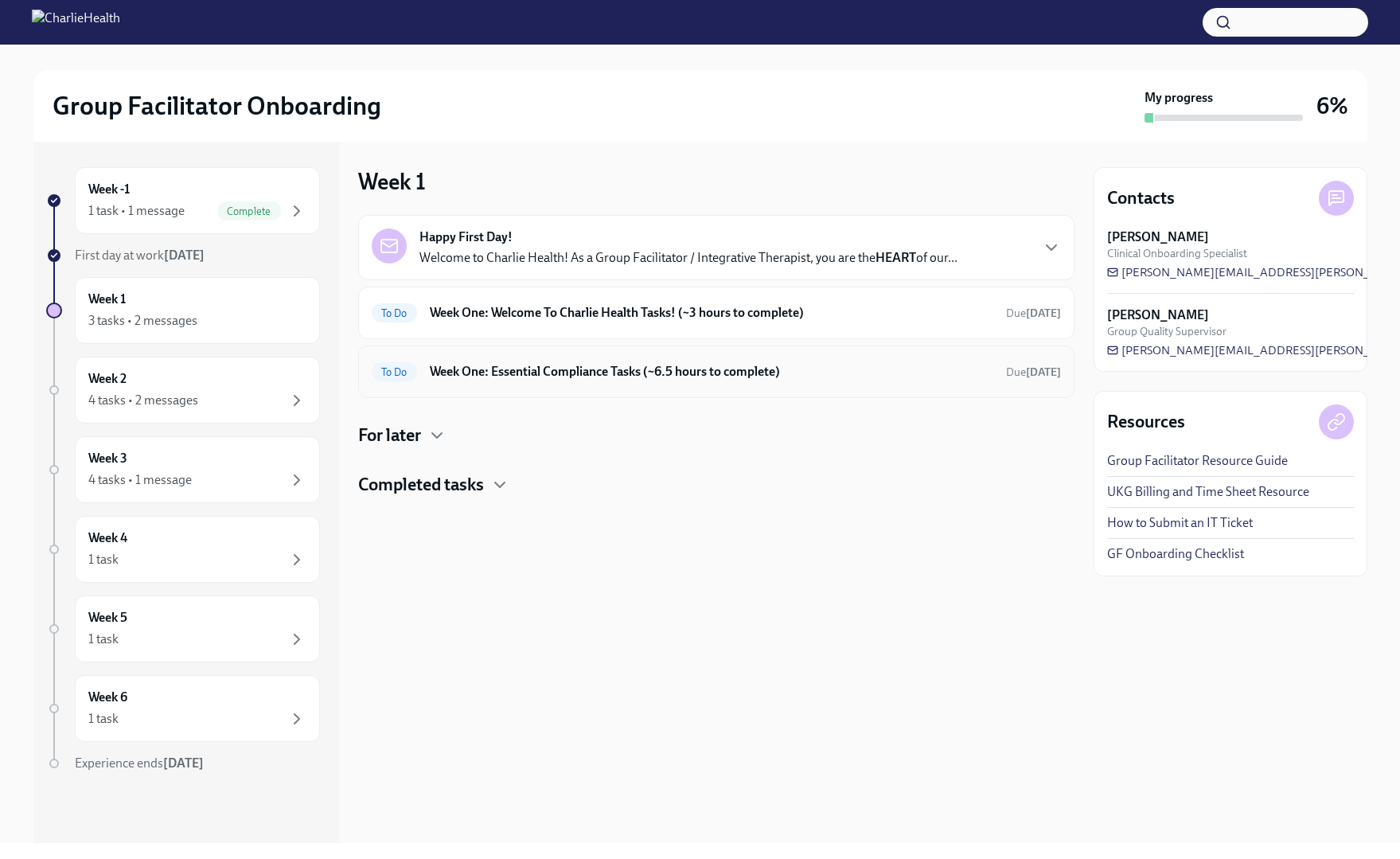
click at [563, 385] on div "To Do Week One: Essential Compliance Tasks (~6.5 hours to complete) Due in 5 da…" at bounding box center [716, 371] width 716 height 52
click at [565, 372] on h6 "Week One: Essential Compliance Tasks (~6.5 hours to complete)" at bounding box center [711, 371] width 563 height 17
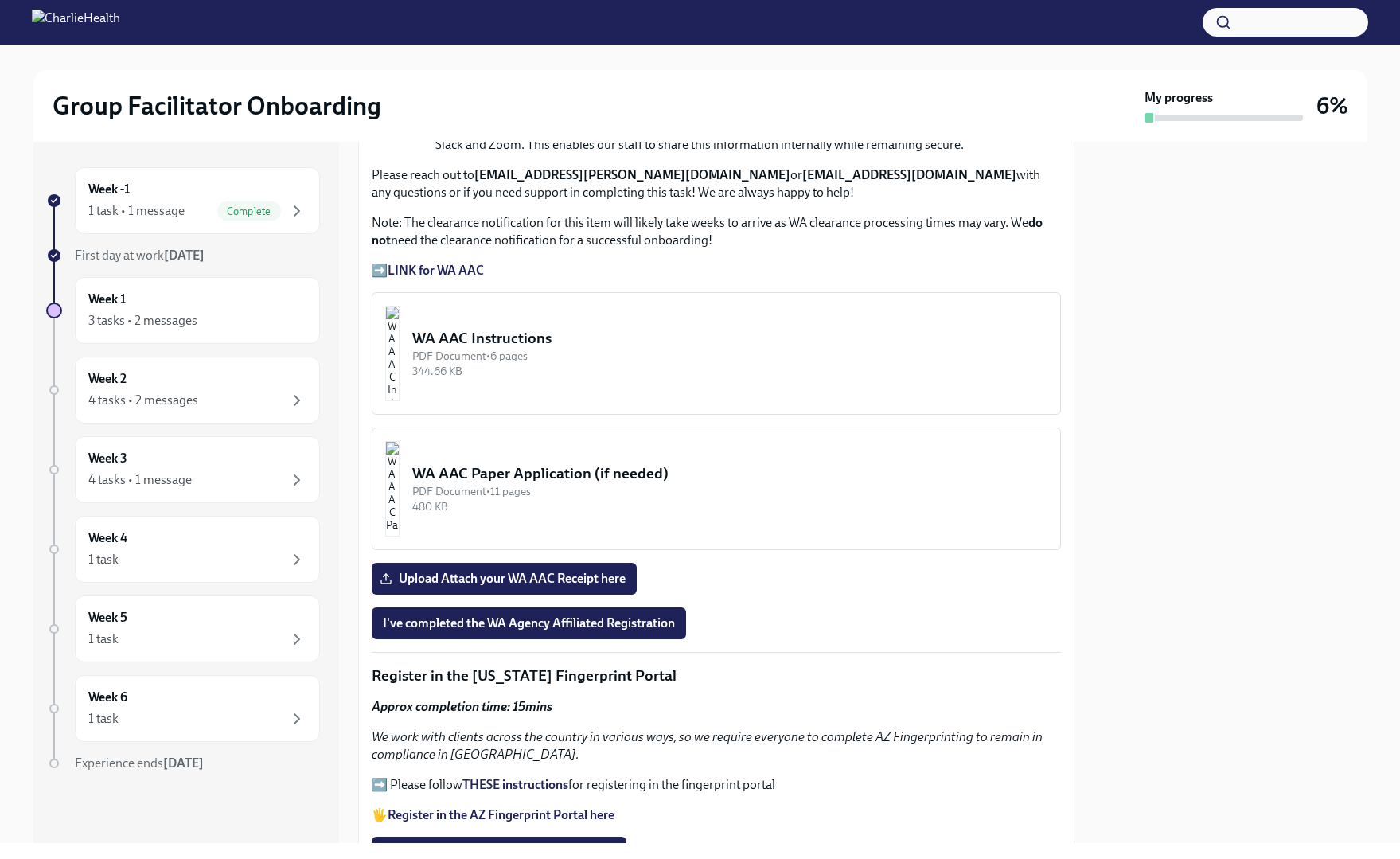
scroll to position [1187, 0]
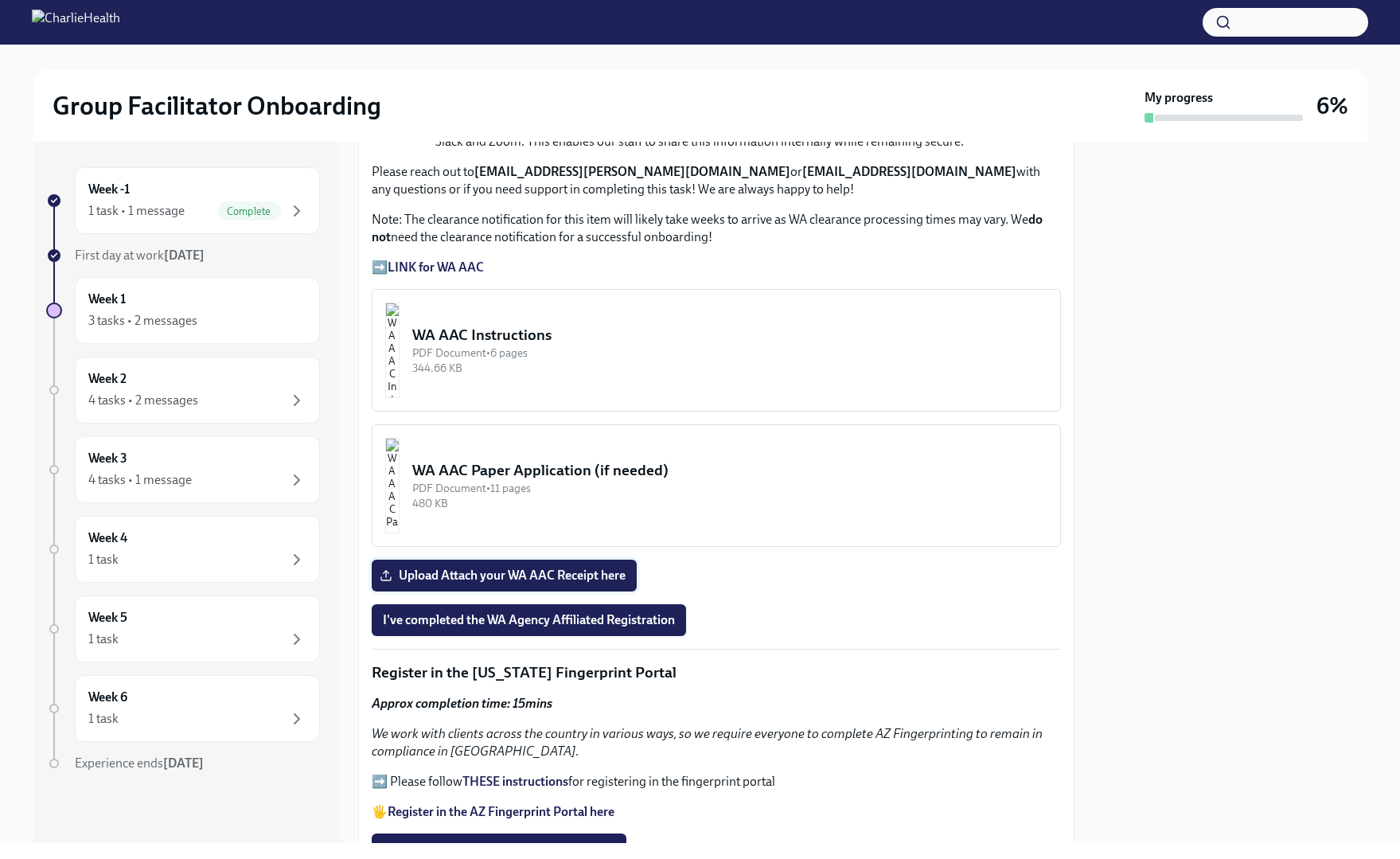
click at [571, 577] on span "Upload Attach your WA AAC Receipt here" at bounding box center [504, 575] width 243 height 16
click at [0, 0] on input "Upload Attach your WA AAC Receipt here" at bounding box center [0, 0] width 0 height 0
click at [599, 622] on span "I've completed the WA Agency Affiliated Registration" at bounding box center [529, 620] width 292 height 16
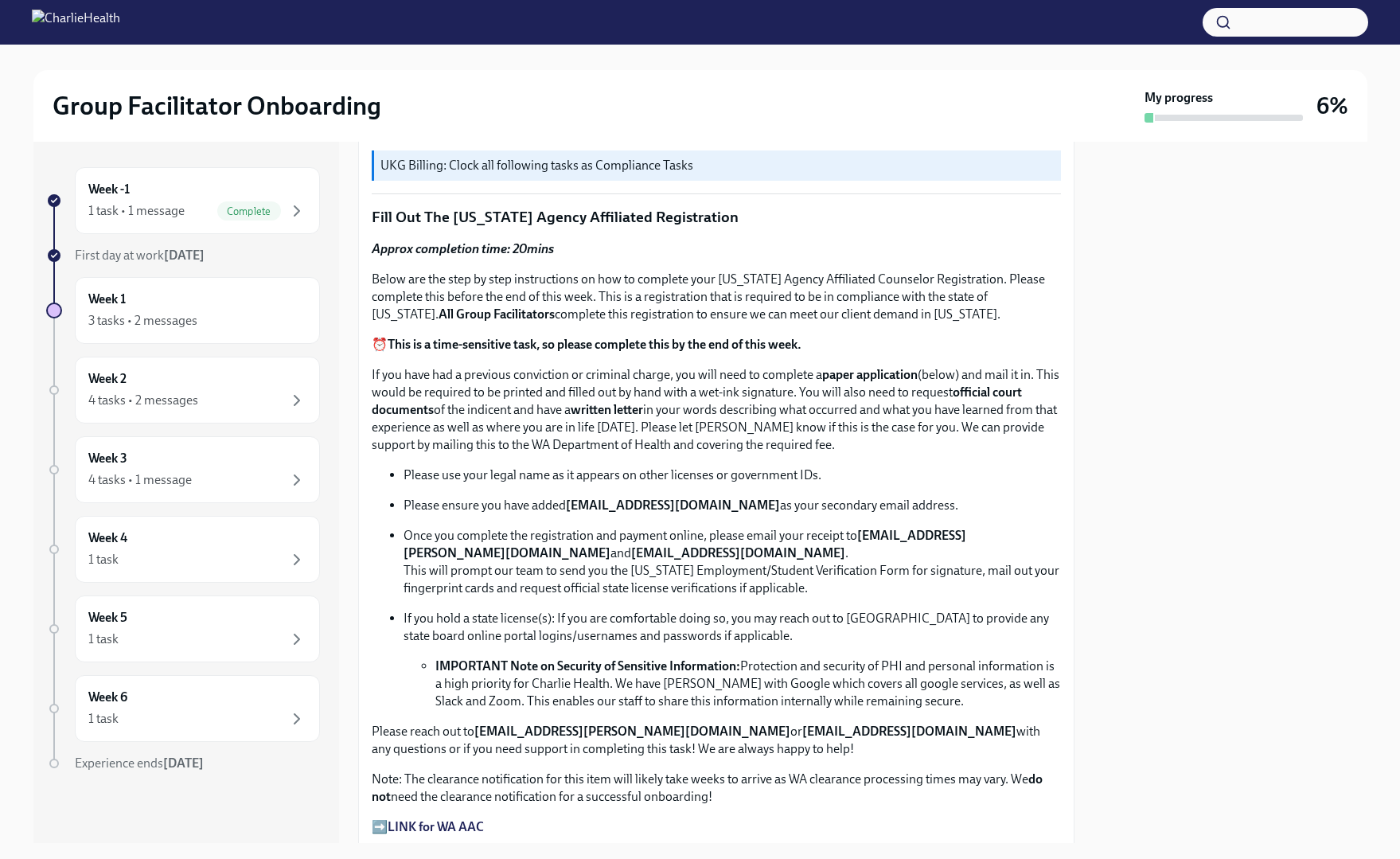
scroll to position [624, 0]
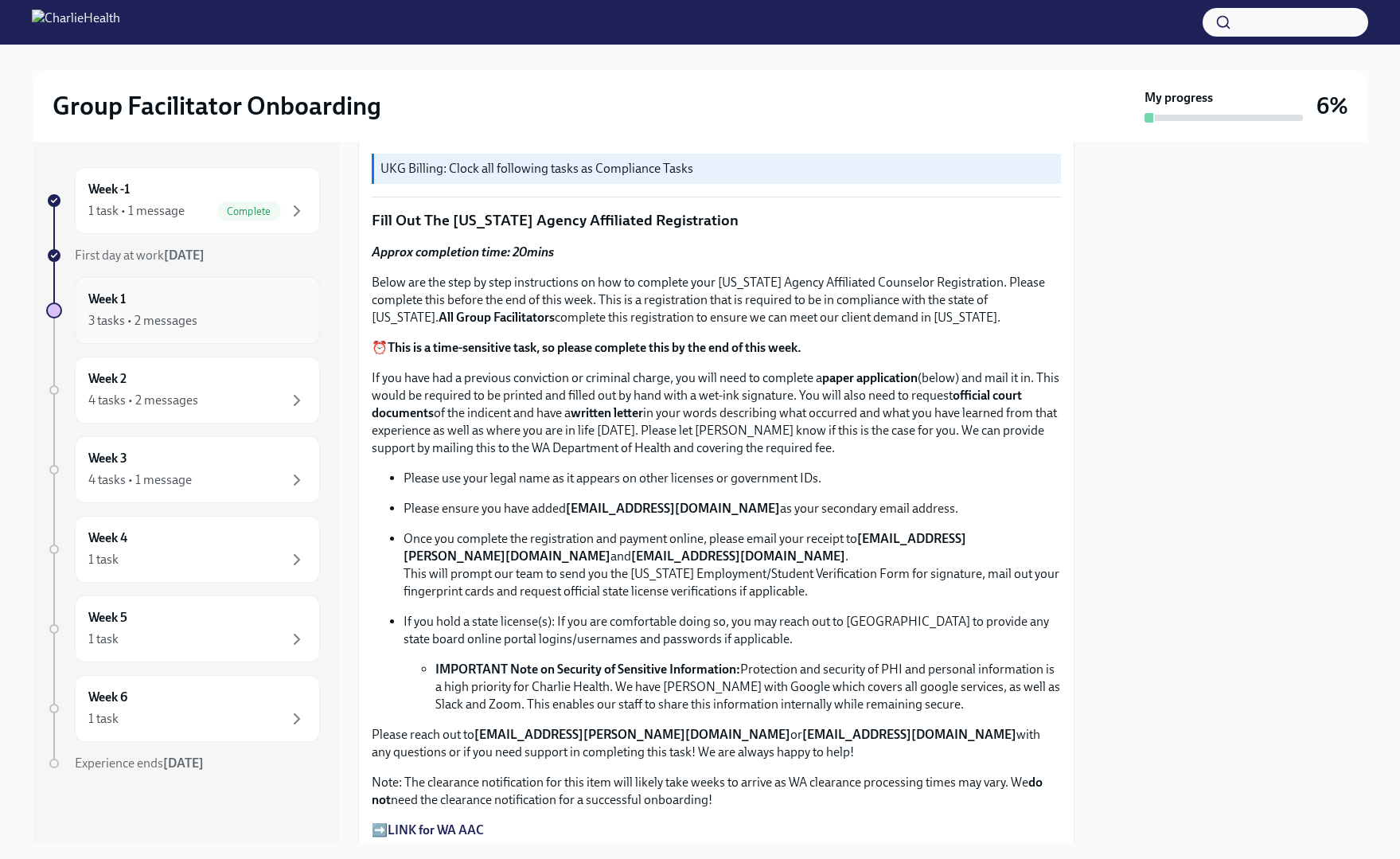
click at [283, 331] on div "Week 1 3 tasks • 2 messages" at bounding box center [198, 310] width 246 height 67
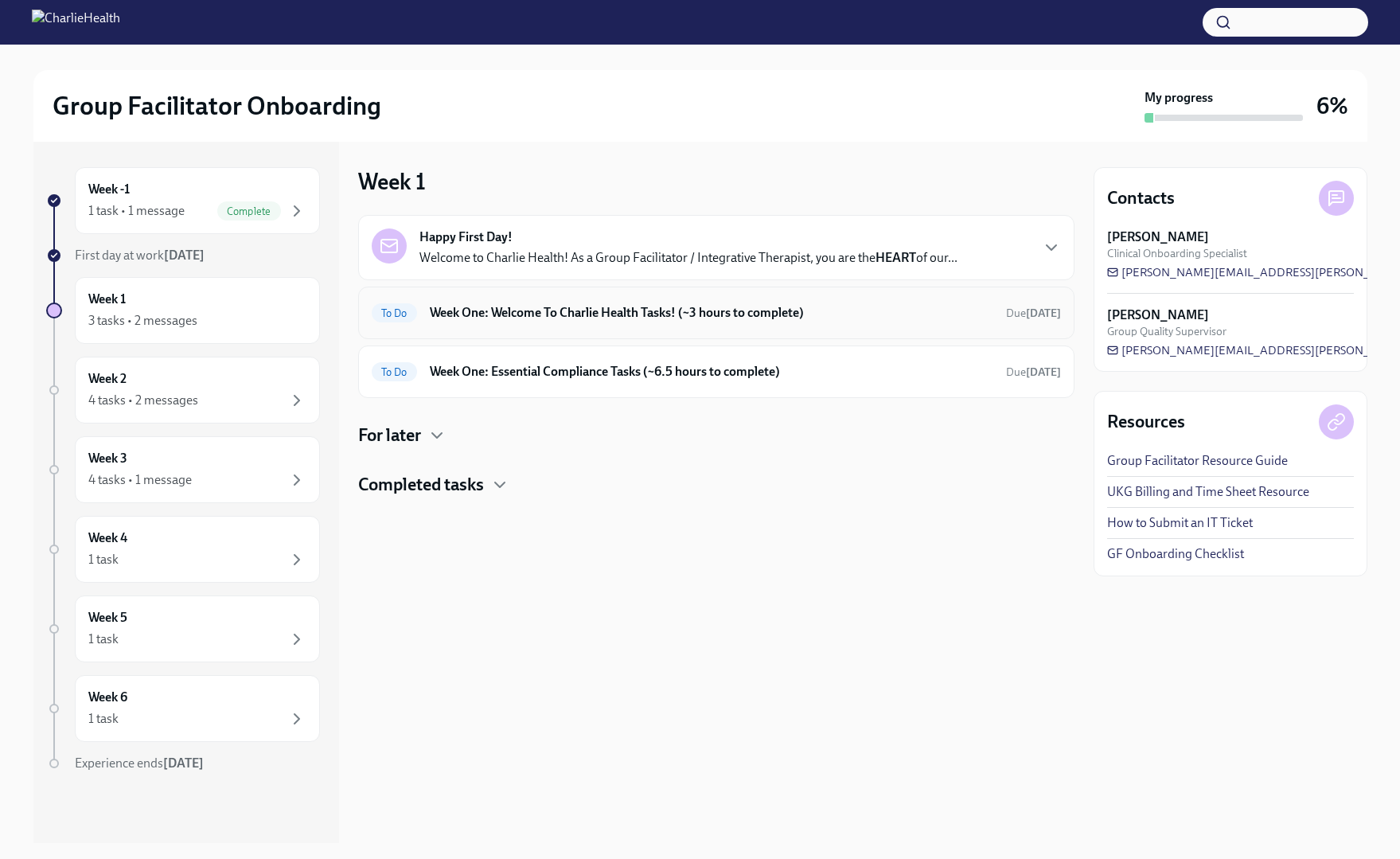
click at [587, 318] on h6 "Week One: Welcome To Charlie Health Tasks! (~3 hours to complete)" at bounding box center [711, 313] width 563 height 17
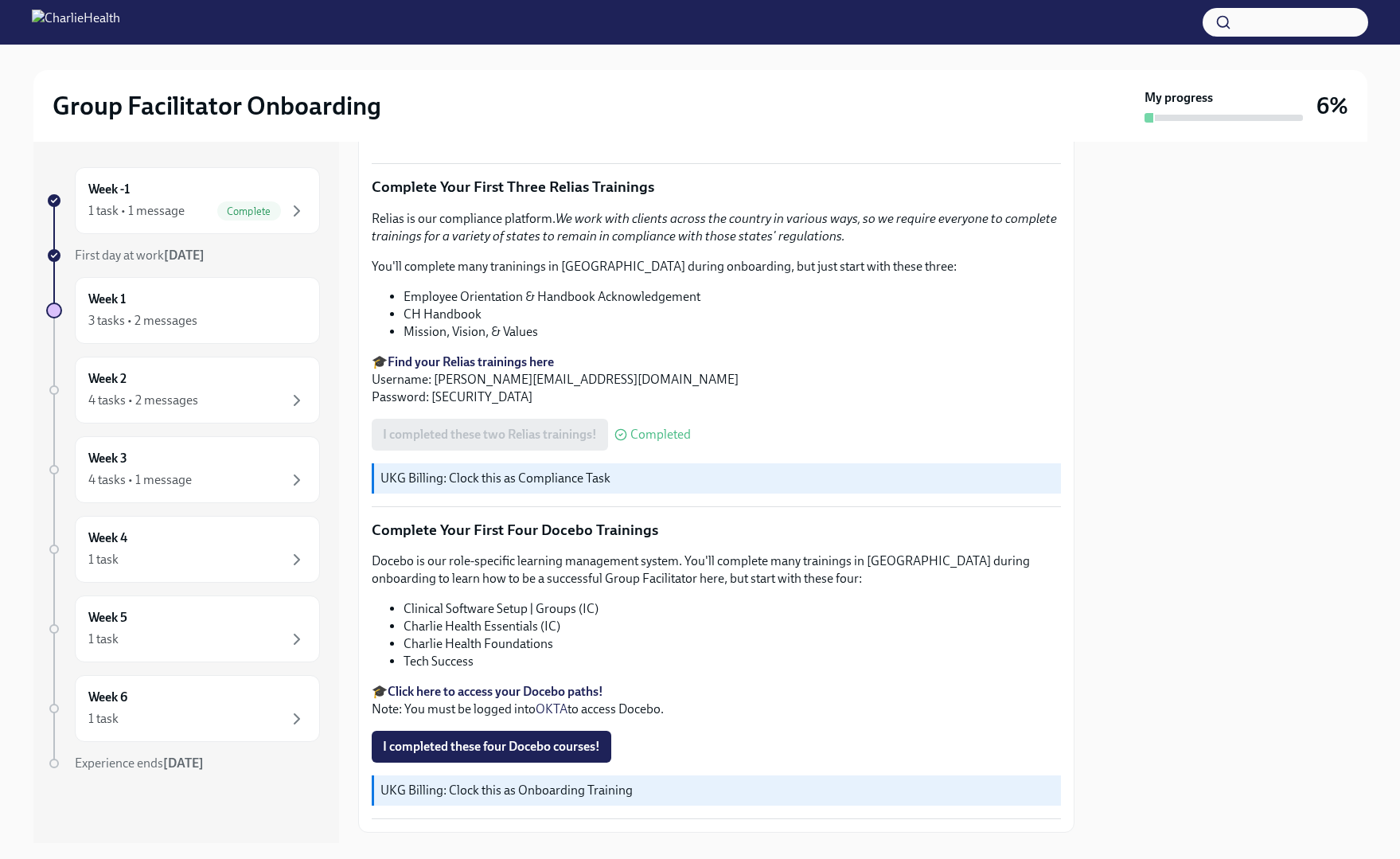
scroll to position [2008, 0]
